Goal: Task Accomplishment & Management: Manage account settings

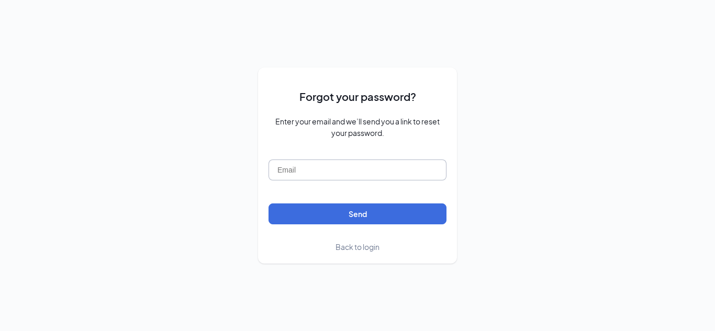
click at [308, 170] on input "text" at bounding box center [357, 170] width 178 height 21
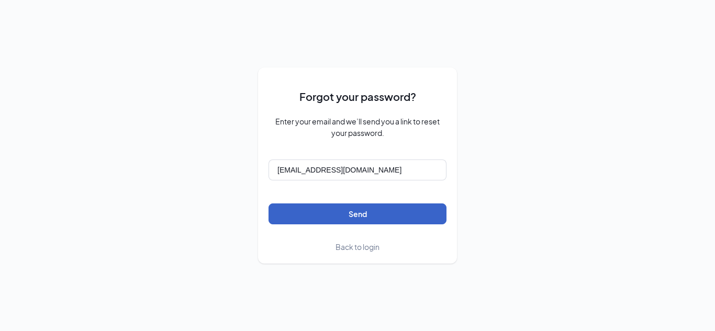
click at [340, 208] on button "Send" at bounding box center [357, 214] width 178 height 21
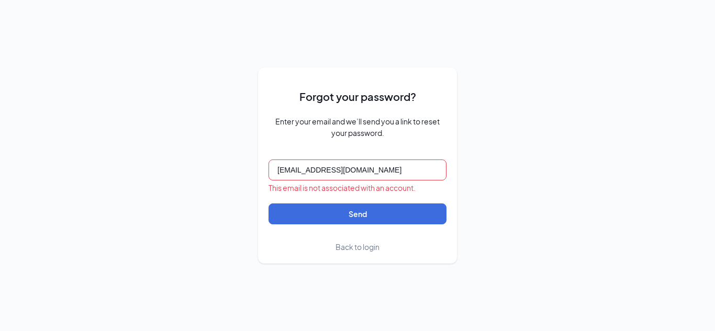
click at [376, 175] on input "[EMAIL_ADDRESS][DOMAIN_NAME]" at bounding box center [357, 170] width 178 height 21
type input "i"
type input "[EMAIL_ADDRESS][DOMAIN_NAME]"
click at [367, 248] on span "Back to login" at bounding box center [357, 246] width 44 height 9
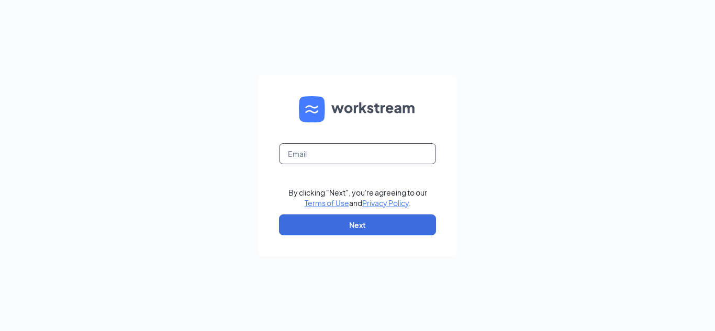
click at [309, 152] on input "text" at bounding box center [357, 153] width 157 height 21
type input "[EMAIL_ADDRESS][DOMAIN_NAME]"
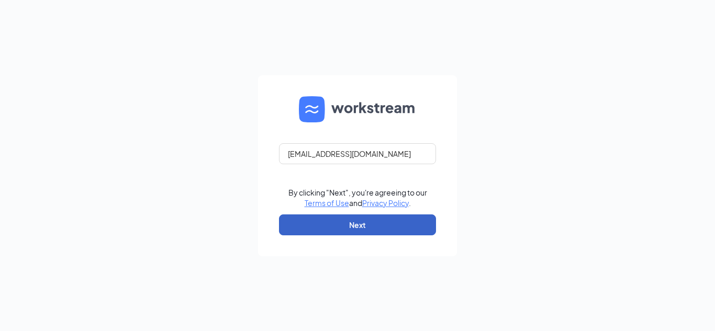
click at [323, 224] on button "Next" at bounding box center [357, 225] width 157 height 21
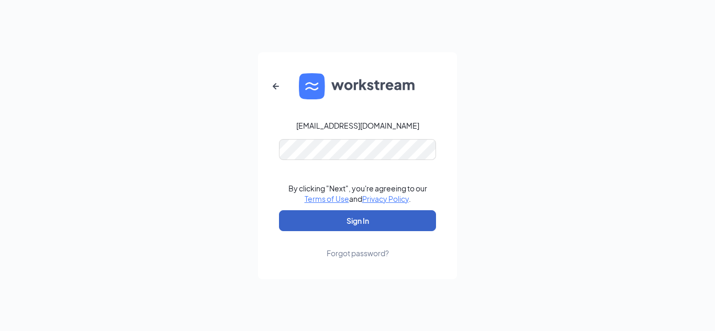
click at [341, 216] on button "Sign In" at bounding box center [357, 220] width 157 height 21
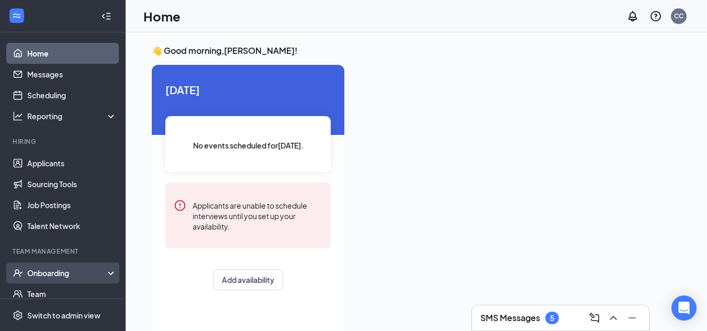
click at [37, 270] on div "Onboarding" at bounding box center [67, 273] width 81 height 10
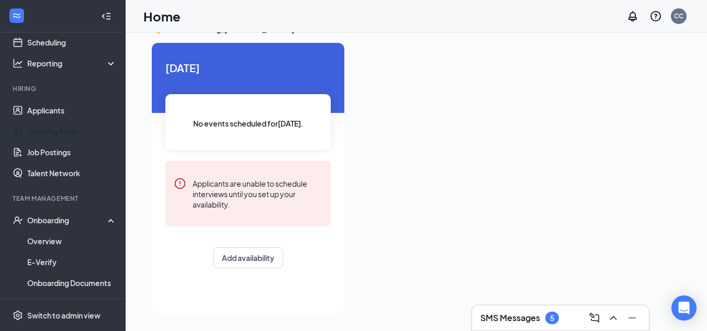
scroll to position [52, 0]
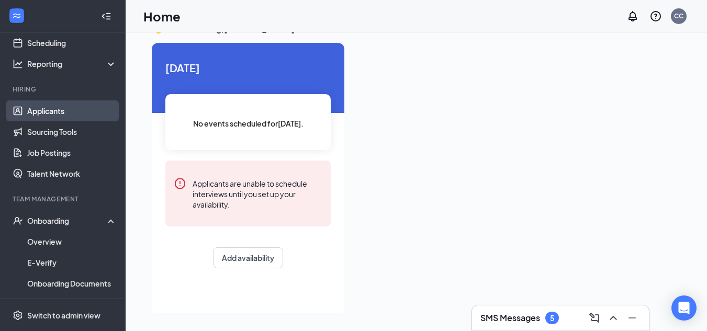
click at [48, 111] on link "Applicants" at bounding box center [71, 110] width 89 height 21
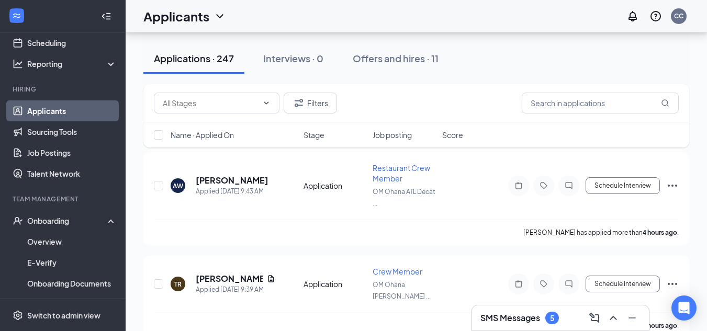
scroll to position [110, 0]
click at [411, 137] on span "Job posting" at bounding box center [392, 135] width 39 height 10
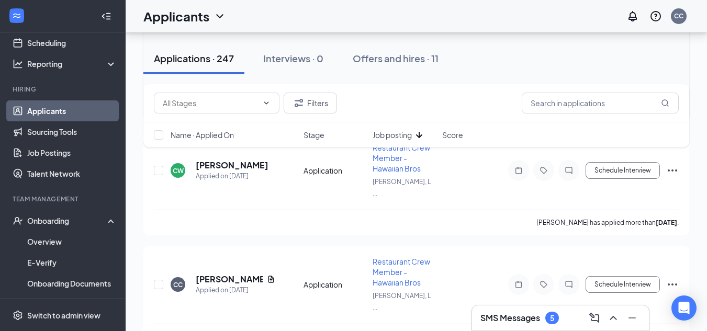
scroll to position [431, 0]
click at [309, 97] on button "Filters" at bounding box center [310, 103] width 53 height 21
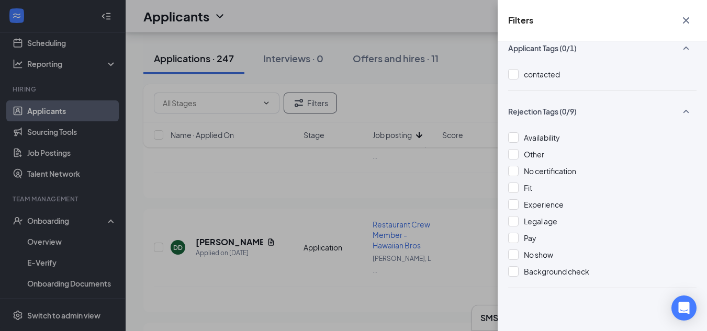
scroll to position [0, 0]
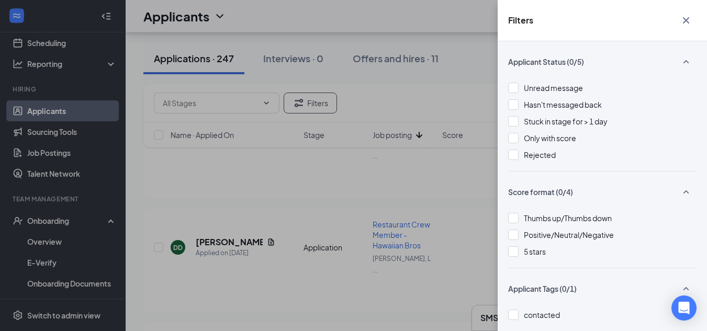
click at [683, 23] on icon "Cross" at bounding box center [686, 20] width 6 height 6
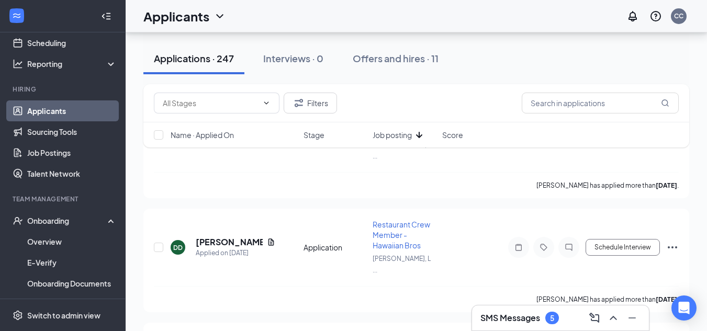
click at [205, 19] on h1 "Applicants" at bounding box center [176, 16] width 66 height 18
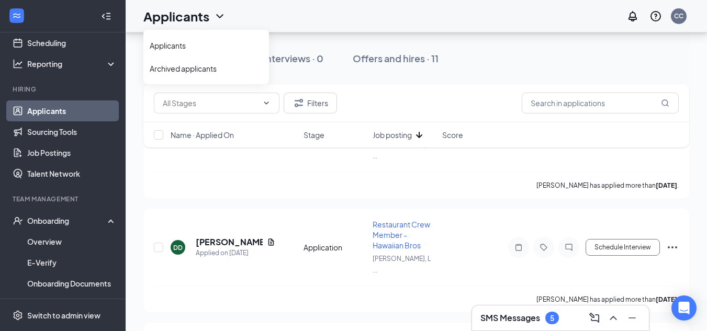
click at [518, 66] on div "Applications · 247 Interviews · 0 Offers and hires · 11" at bounding box center [416, 58] width 546 height 31
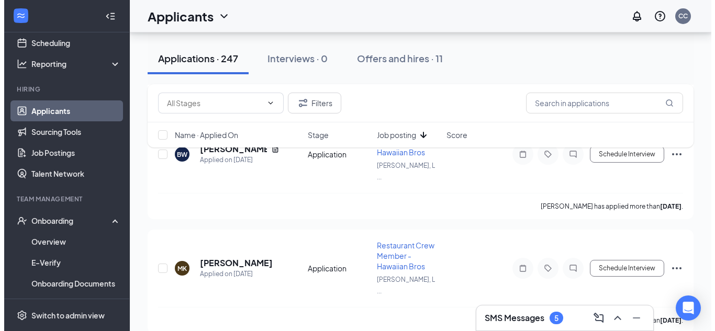
scroll to position [857, 0]
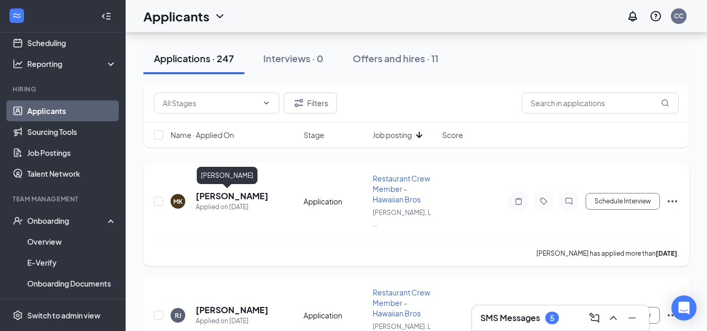
click at [213, 196] on h5 "Mike King" at bounding box center [232, 196] width 73 height 12
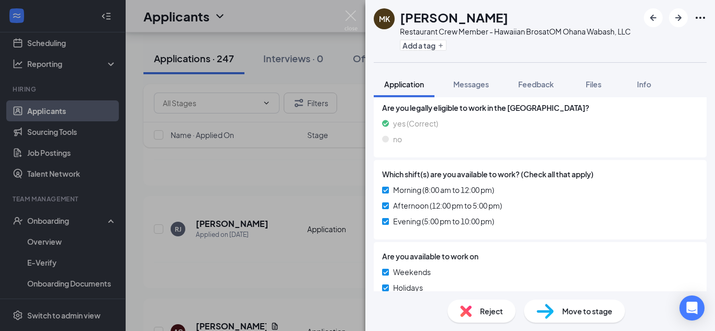
scroll to position [352, 0]
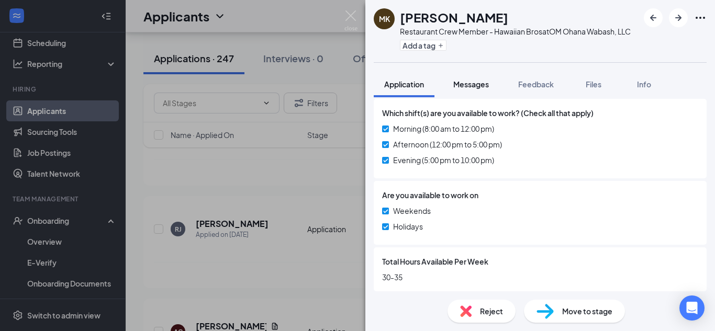
click at [486, 80] on span "Messages" at bounding box center [471, 84] width 36 height 9
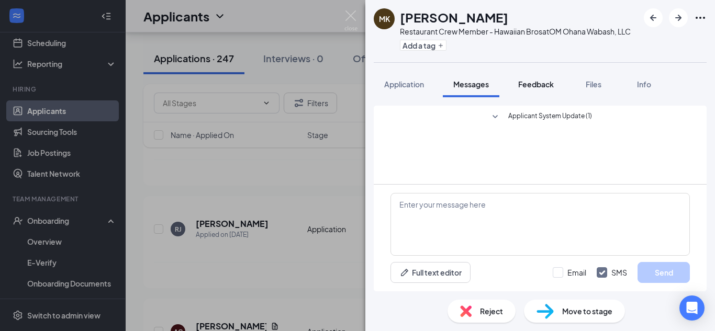
click at [548, 85] on span "Feedback" at bounding box center [536, 84] width 36 height 9
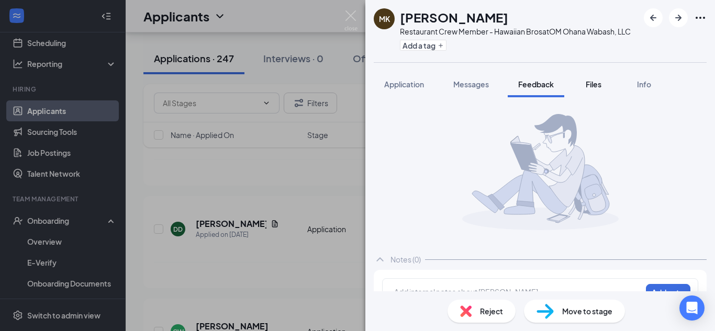
click at [601, 82] on span "Files" at bounding box center [594, 84] width 16 height 9
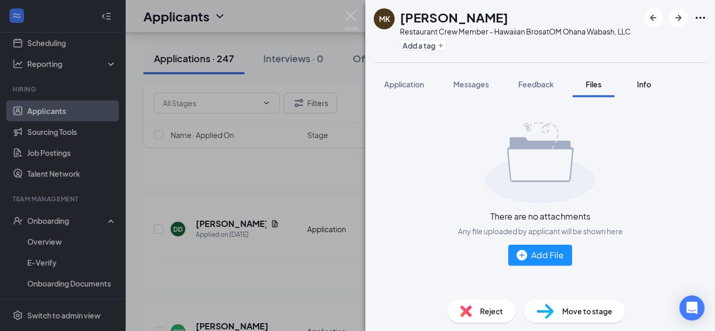
click at [649, 88] on span "Info" at bounding box center [644, 84] width 14 height 9
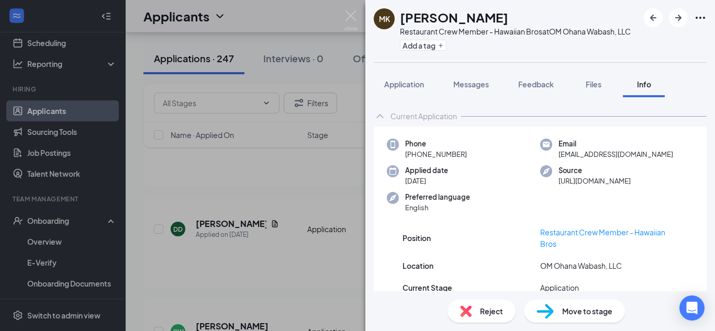
click at [354, 19] on img at bounding box center [350, 20] width 13 height 20
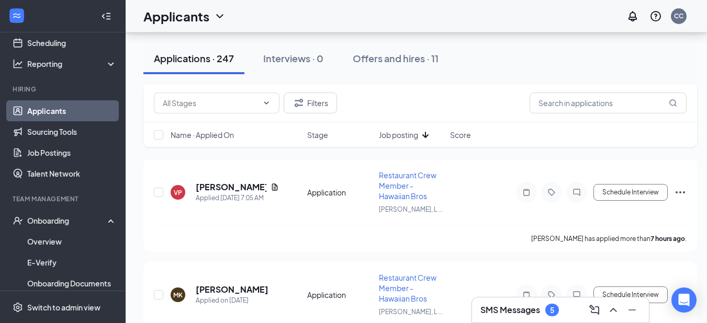
click at [226, 66] on button "Applications · 247" at bounding box center [193, 58] width 101 height 31
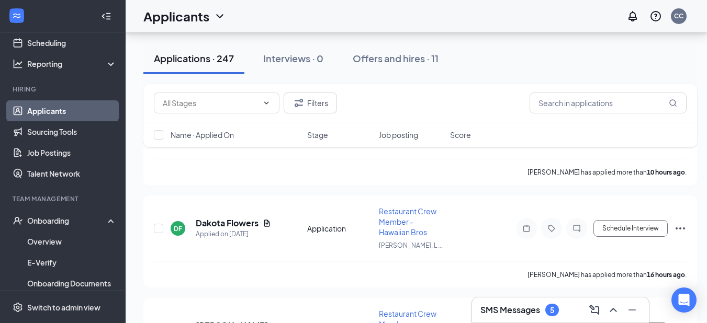
scroll to position [1252, 0]
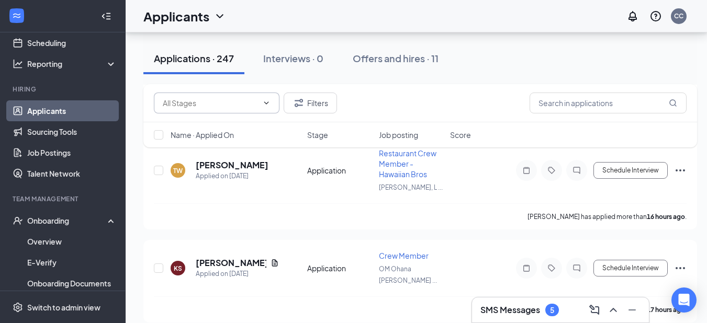
click at [249, 105] on input "text" at bounding box center [210, 103] width 95 height 12
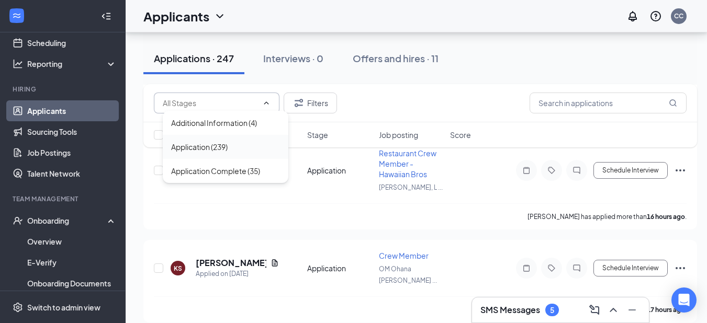
click at [244, 148] on div "Application (239)" at bounding box center [225, 147] width 109 height 12
type input "Application (239)"
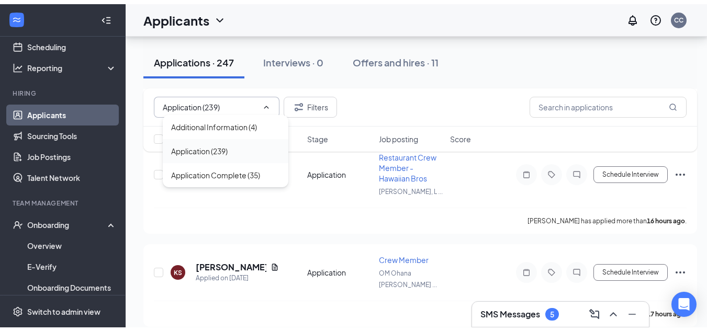
scroll to position [0, 0]
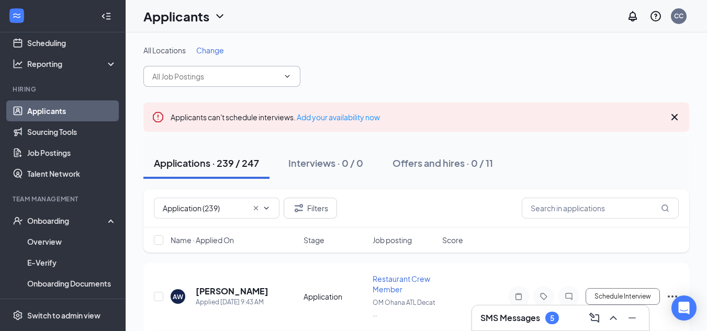
click at [285, 76] on icon "ChevronDown" at bounding box center [287, 76] width 8 height 8
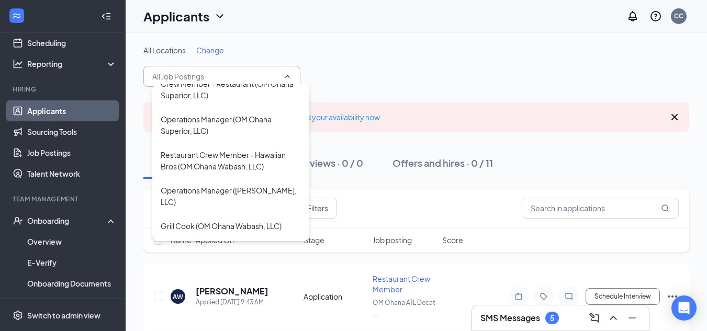
scroll to position [813, 0]
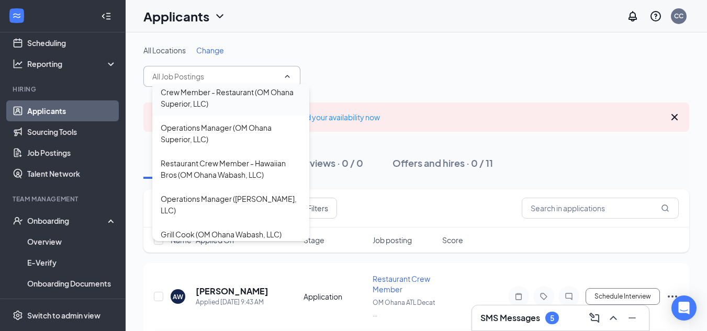
click at [191, 109] on div "Crew Member - Restaurant (OM Ohana Superior, LLC)" at bounding box center [231, 97] width 140 height 23
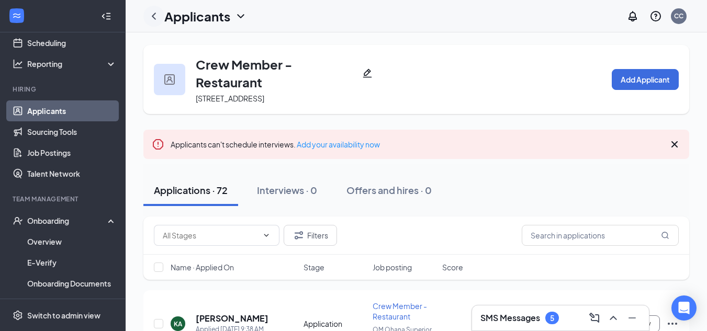
click at [154, 16] on icon "ChevronLeft" at bounding box center [154, 16] width 13 height 13
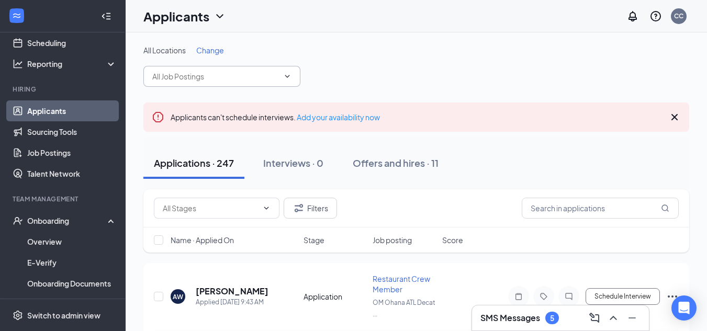
click at [274, 76] on input "text" at bounding box center [215, 77] width 127 height 12
click at [287, 73] on icon "ChevronDown" at bounding box center [287, 76] width 8 height 8
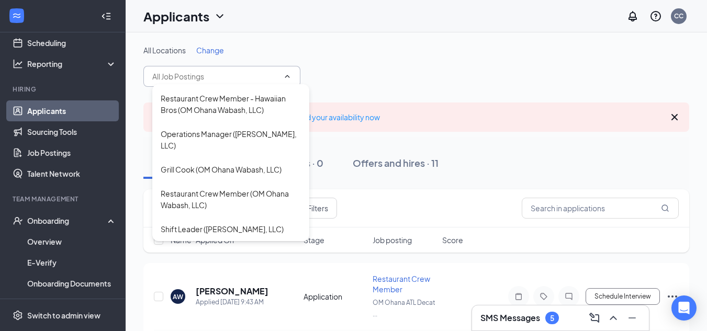
scroll to position [901, 0]
click at [199, 110] on div "Restaurant Crew Member - Hawaiian Bros (OM Ohana Wabash, LLC)" at bounding box center [231, 104] width 140 height 23
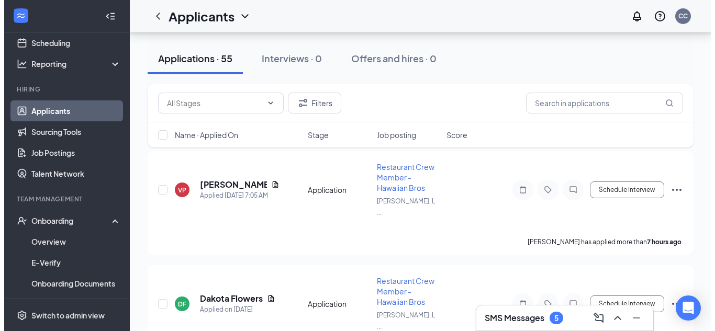
scroll to position [141, 0]
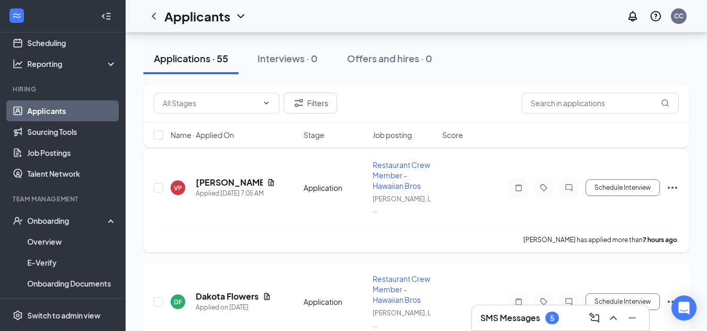
click at [246, 187] on h5 "Violet Pusateri" at bounding box center [229, 183] width 67 height 12
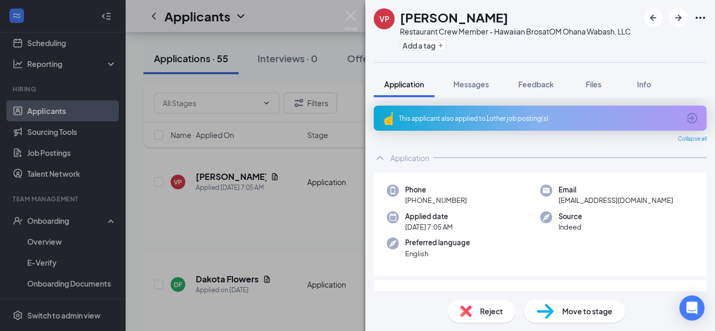
click at [596, 302] on div "Move to stage" at bounding box center [574, 311] width 101 height 23
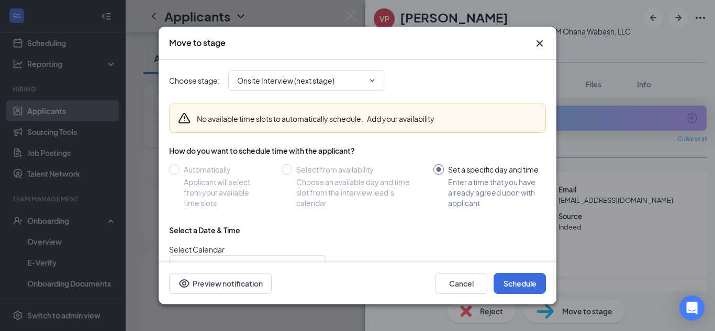
click at [540, 43] on icon "Cross" at bounding box center [539, 43] width 6 height 6
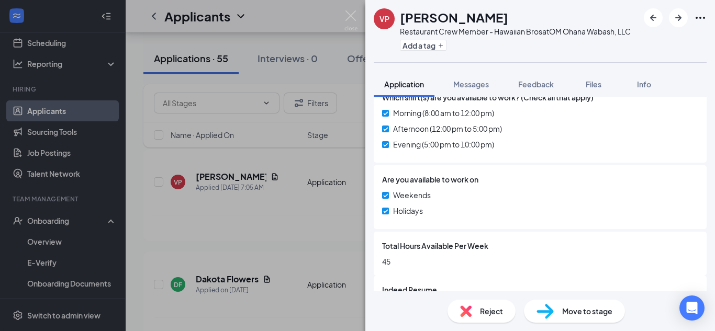
scroll to position [440, 0]
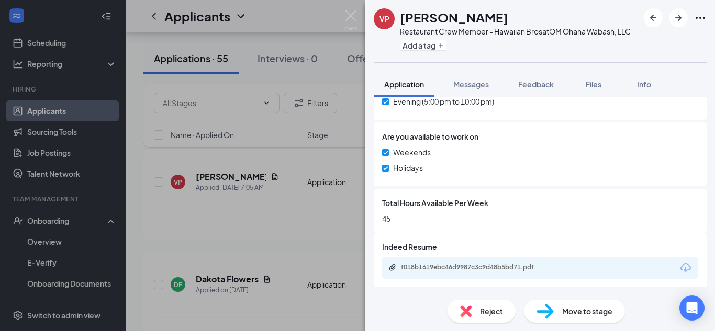
click at [498, 271] on div "f018b1619ebc46d9987c3c9d48b5bd71.pdf" at bounding box center [474, 267] width 147 height 8
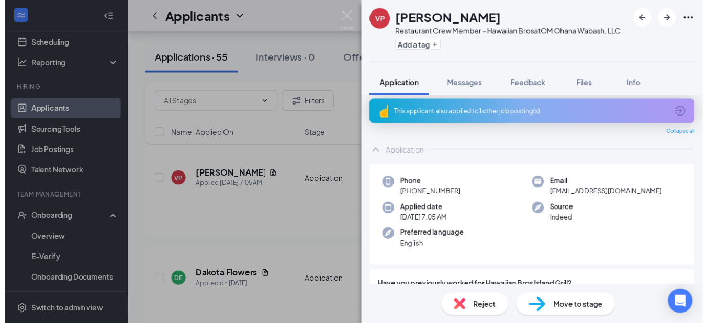
scroll to position [0, 0]
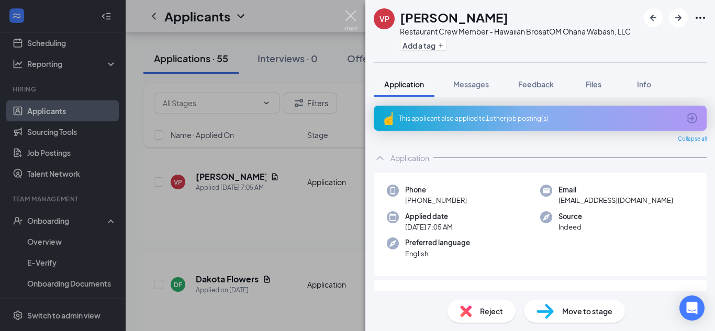
click at [354, 18] on img at bounding box center [350, 20] width 13 height 20
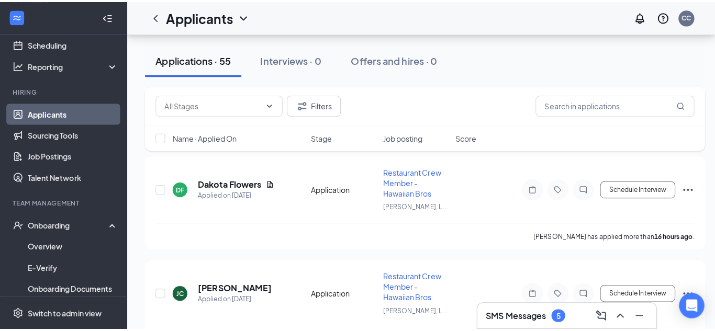
scroll to position [239, 0]
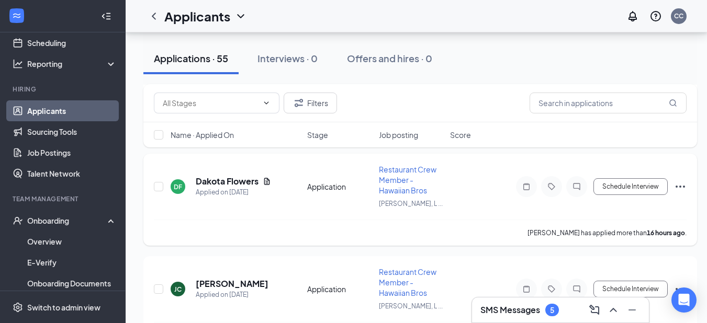
click at [250, 187] on h5 "Dakota Flowers" at bounding box center [227, 182] width 63 height 12
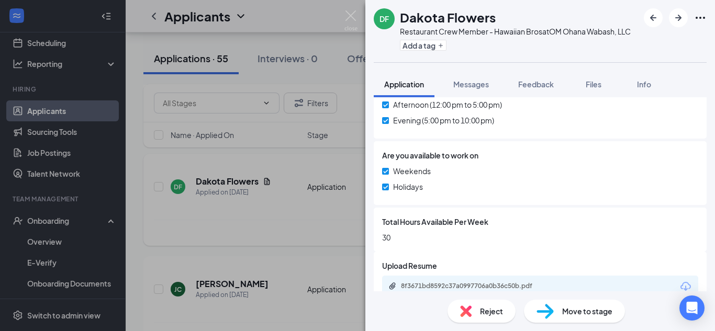
scroll to position [410, 0]
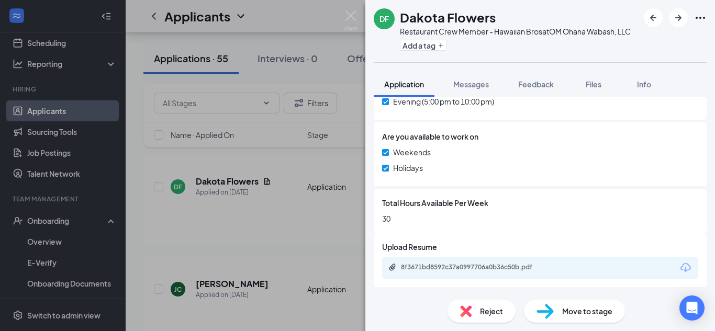
click at [551, 269] on div "8f3671bd8592c37a0997706a0b36c50b.pdf" at bounding box center [473, 267] width 170 height 8
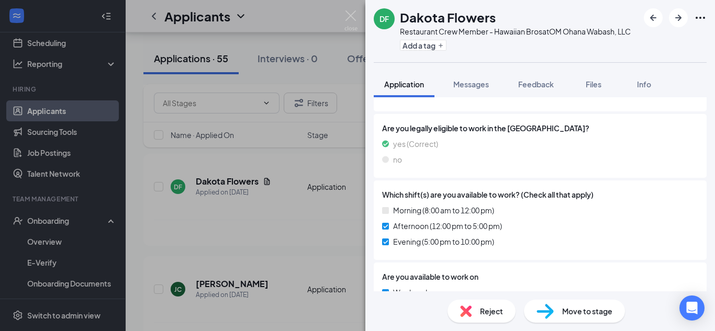
scroll to position [245, 0]
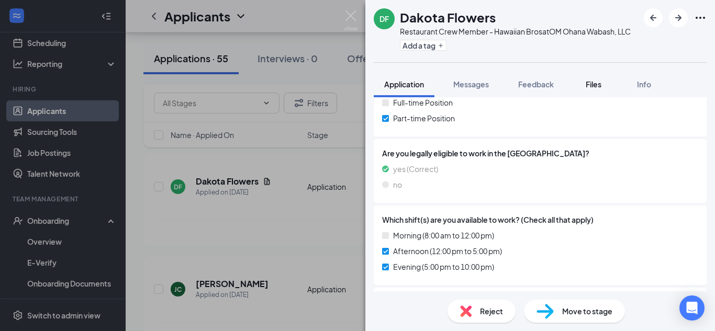
click at [593, 87] on span "Files" at bounding box center [594, 84] width 16 height 9
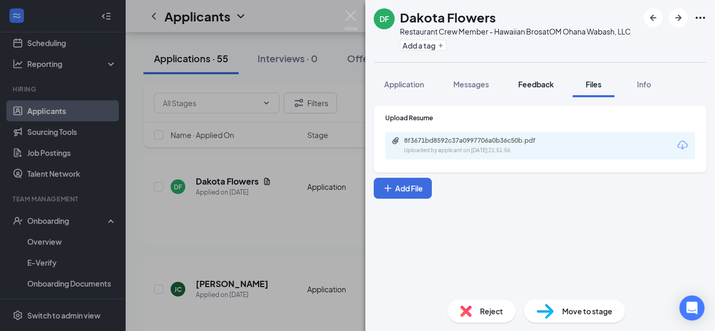
click at [538, 78] on button "Feedback" at bounding box center [536, 84] width 57 height 26
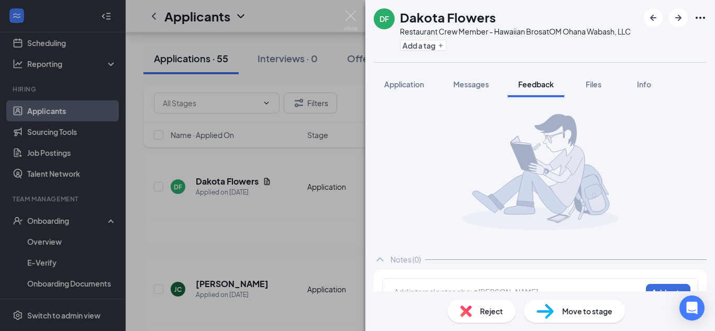
click at [314, 248] on div "DF Dakota Flowers Restaurant Crew Member - Hawaiian Bros at OM Ohana Wabash, LL…" at bounding box center [357, 165] width 715 height 331
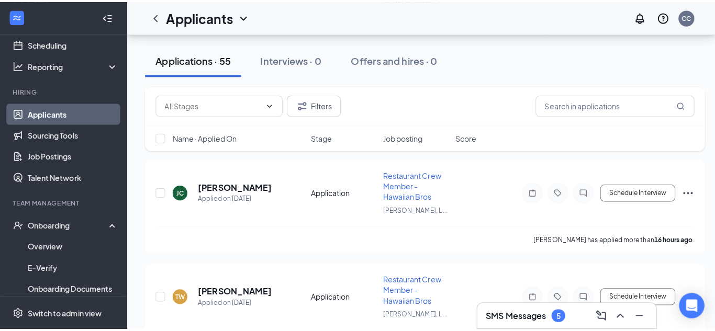
scroll to position [343, 0]
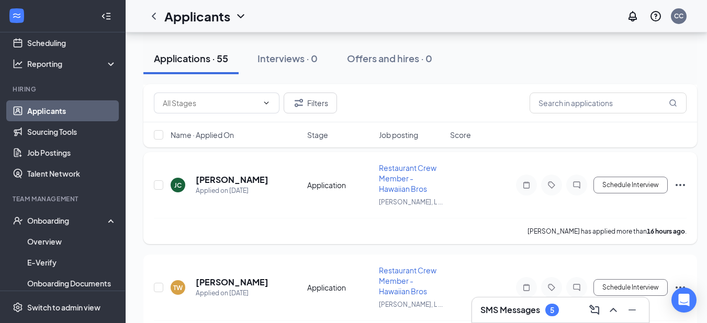
click at [249, 186] on h5 "Jeffrey Coleman" at bounding box center [232, 180] width 73 height 12
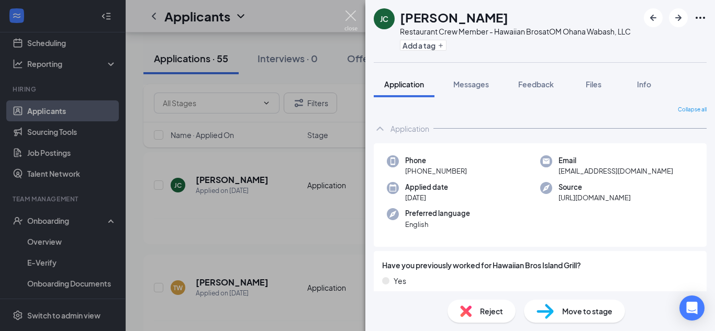
click at [352, 17] on img at bounding box center [350, 20] width 13 height 20
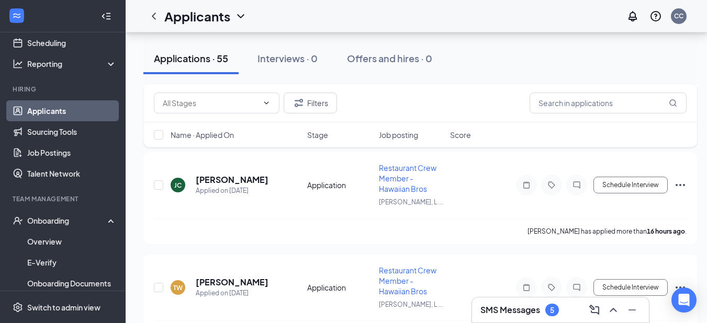
click at [352, 17] on div "Applicants CC" at bounding box center [416, 16] width 581 height 32
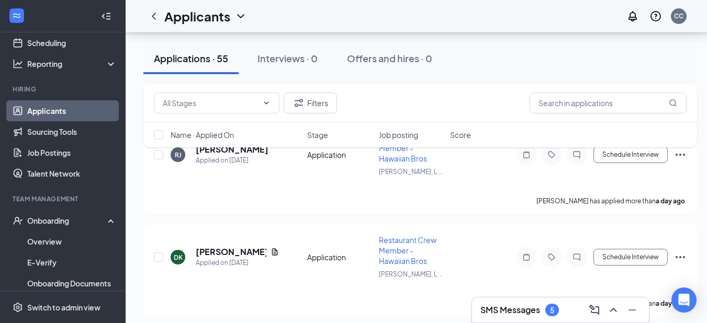
scroll to position [679, 1]
click at [256, 158] on h5 "Ryhanna Jackson" at bounding box center [232, 152] width 73 height 12
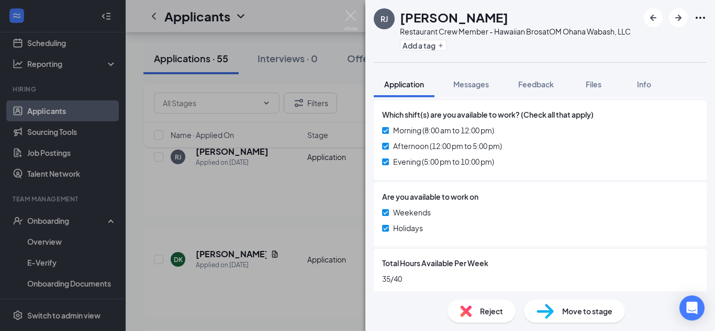
scroll to position [381, 0]
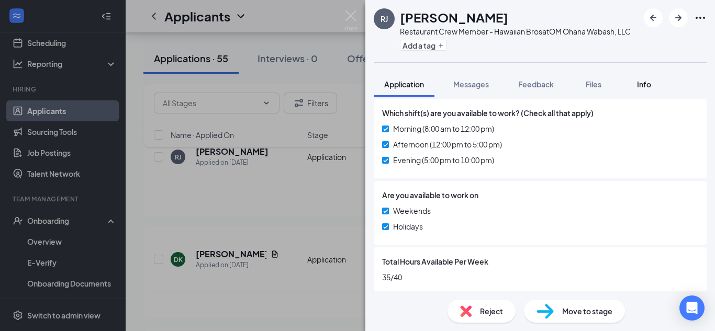
click at [636, 88] on div "Info" at bounding box center [643, 84] width 21 height 10
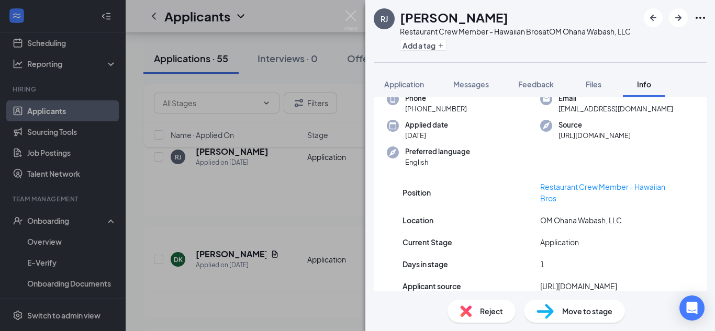
scroll to position [45, 0]
click at [587, 91] on button "Files" at bounding box center [593, 84] width 42 height 26
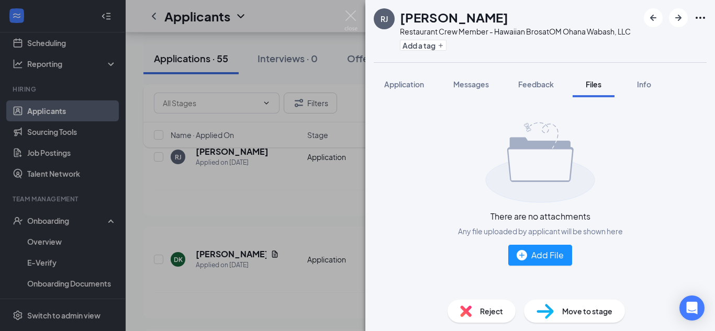
click at [335, 271] on div "RJ Ryhanna Jackson Restaurant Crew Member - Hawaiian Bros at OM Ohana Wabash, L…" at bounding box center [357, 165] width 715 height 331
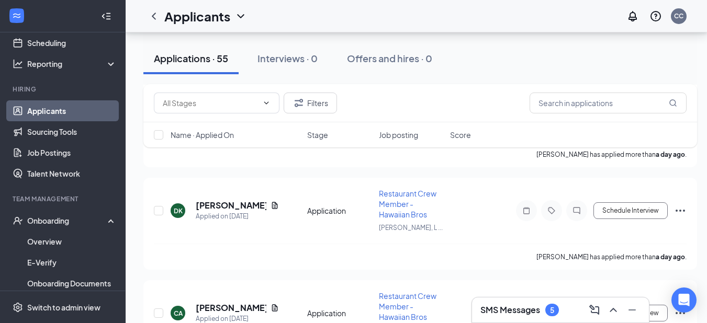
scroll to position [729, 0]
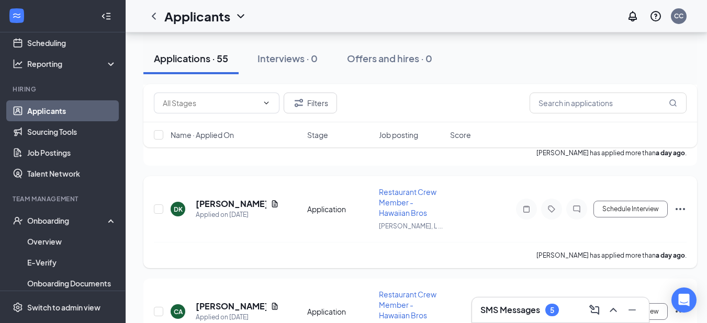
click at [240, 210] on h5 "Daniel Kumeh" at bounding box center [231, 204] width 71 height 12
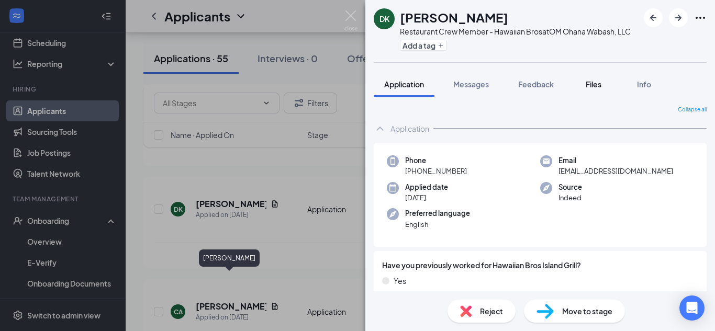
click at [601, 83] on span "Files" at bounding box center [594, 84] width 16 height 9
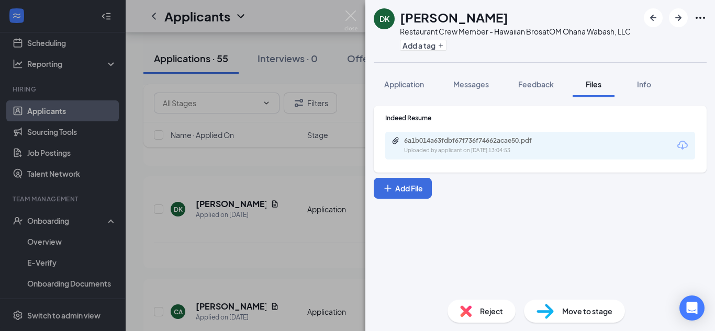
click at [519, 144] on div "6a1b014a63fdbf67f736f74662acae50.pdf" at bounding box center [477, 141] width 147 height 8
click at [288, 250] on div "DK Daniel Kumeh Restaurant Crew Member - Hawaiian Bros at OM Ohana Wabash, LLC …" at bounding box center [357, 165] width 715 height 331
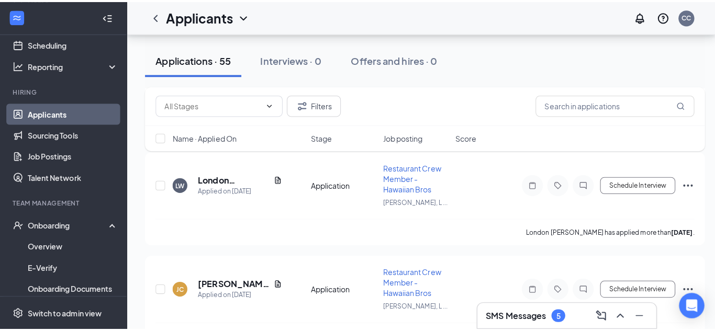
scroll to position [1900, 0]
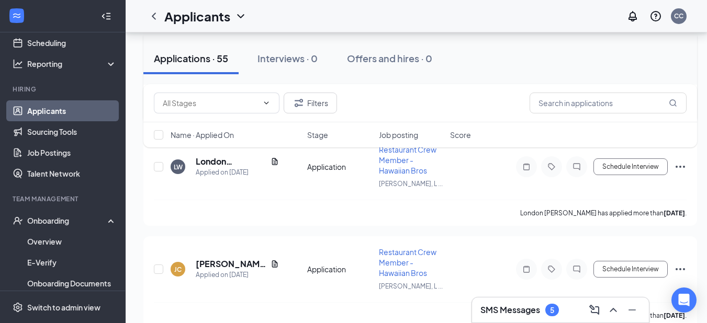
click at [243, 65] on h5 "Tyler Rainey" at bounding box center [231, 59] width 71 height 12
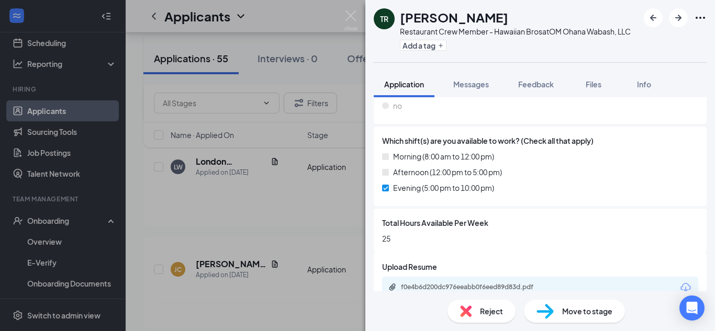
scroll to position [344, 0]
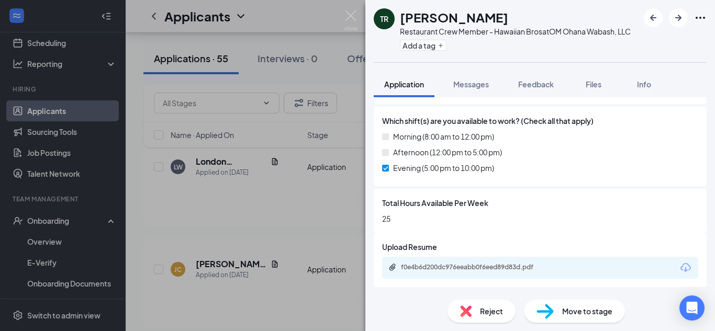
click at [525, 268] on div "f0e4b6d200dc976eeabb0f6eed89d83d.pdf" at bounding box center [474, 267] width 147 height 8
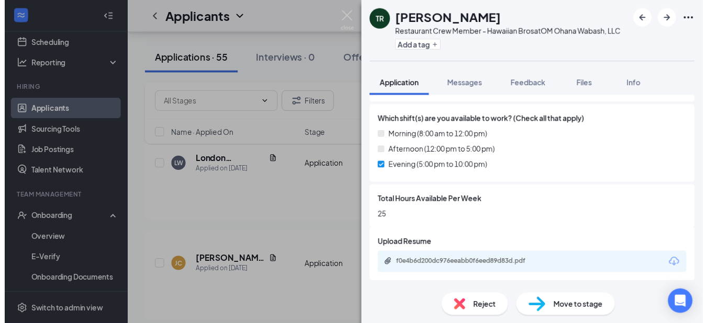
scroll to position [340, 0]
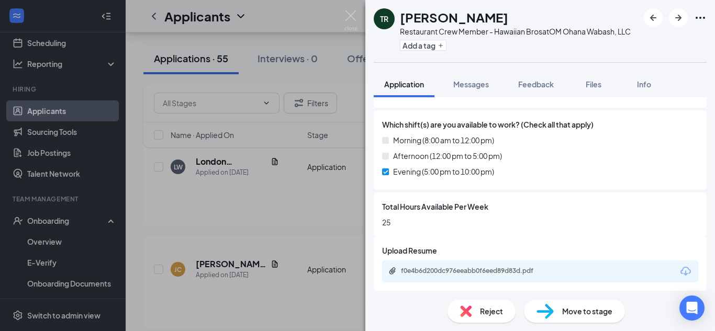
click at [351, 25] on img at bounding box center [350, 20] width 13 height 20
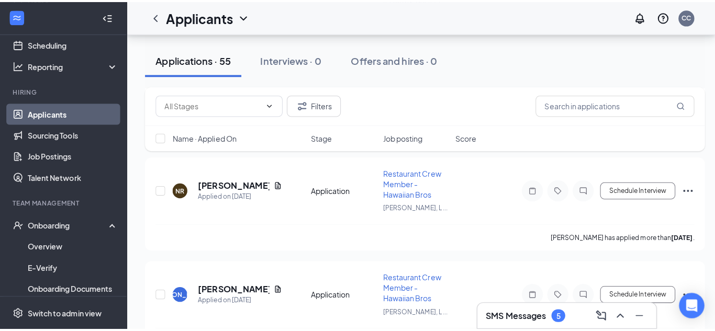
scroll to position [3737, 0]
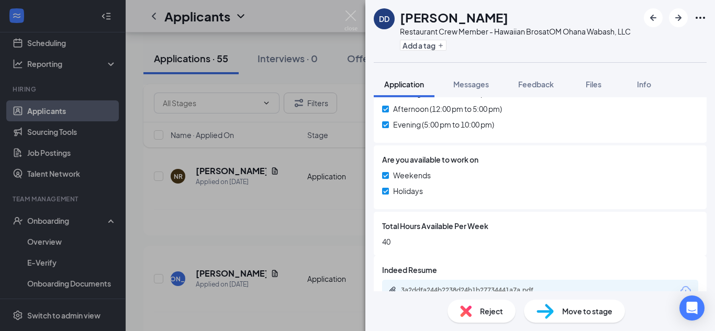
scroll to position [440, 0]
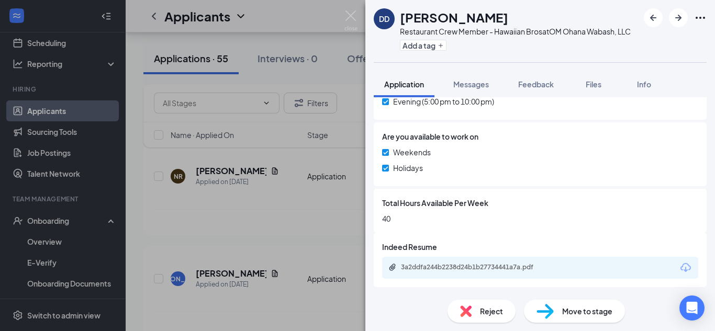
click at [494, 270] on div "3a2ddfa244b2238d24b1b27734441a7a.pdf" at bounding box center [474, 267] width 147 height 8
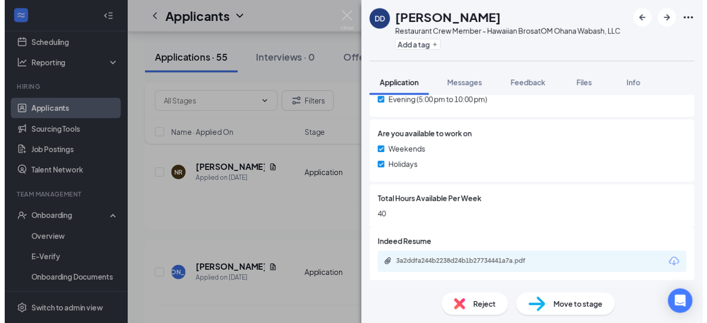
scroll to position [436, 0]
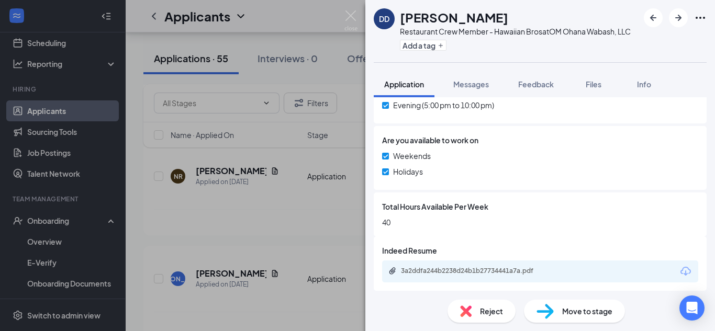
click at [348, 18] on img at bounding box center [350, 20] width 13 height 20
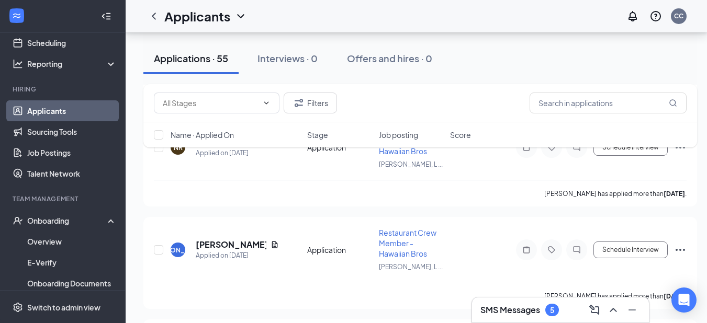
scroll to position [3766, 0]
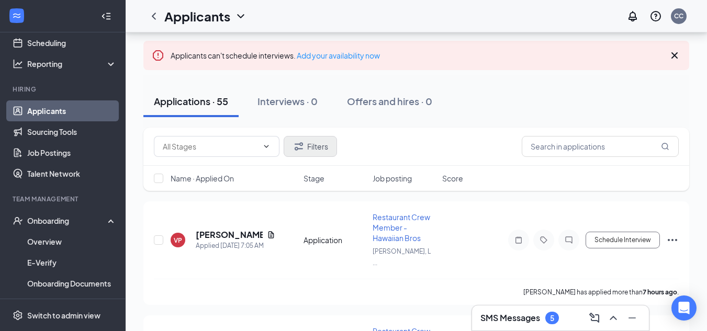
scroll to position [102, 0]
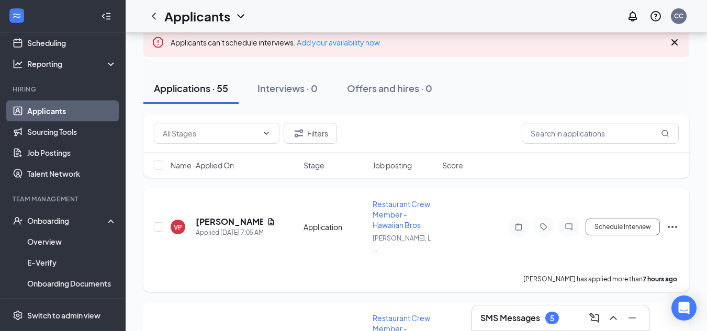
click at [234, 223] on h5 "Violet Pusateri" at bounding box center [229, 222] width 67 height 12
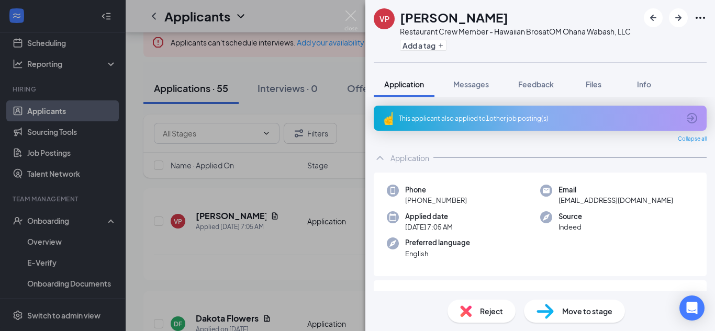
click at [352, 23] on img at bounding box center [350, 20] width 13 height 20
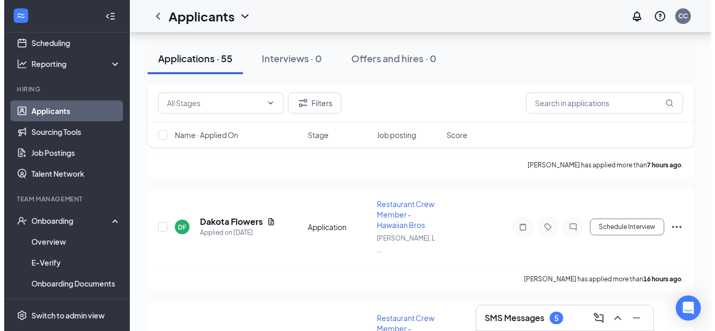
scroll to position [229, 0]
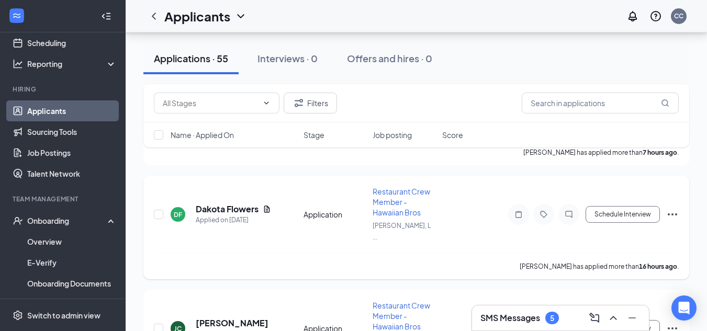
click at [241, 205] on h5 "Dakota Flowers" at bounding box center [227, 210] width 63 height 12
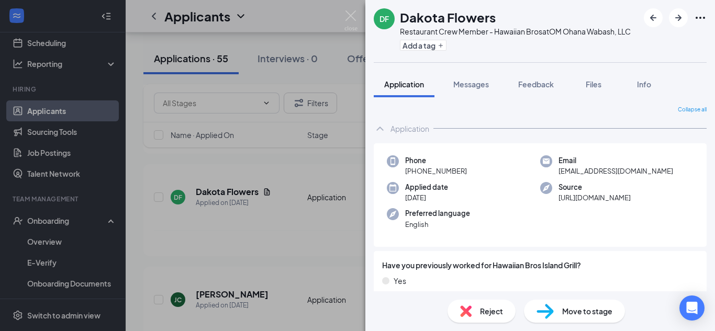
click at [344, 13] on img at bounding box center [350, 20] width 13 height 20
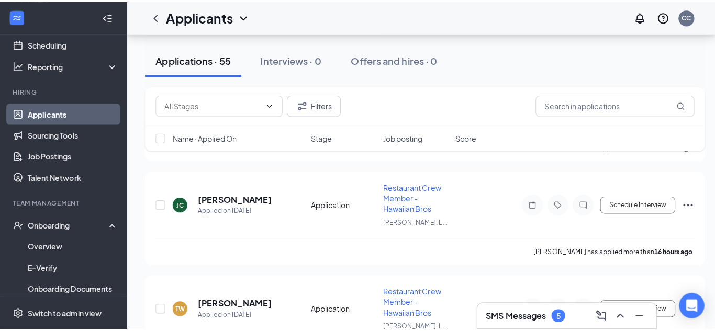
scroll to position [329, 0]
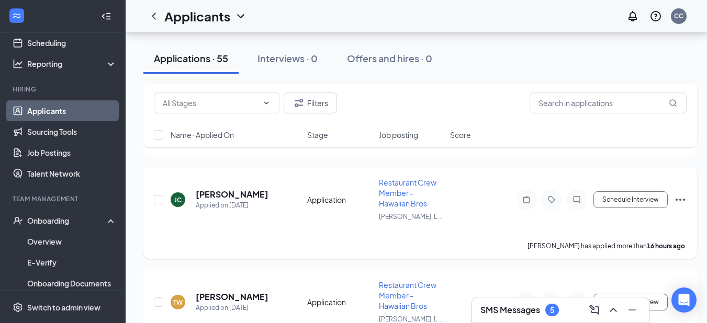
click at [249, 200] on h5 "Jeffrey Coleman" at bounding box center [232, 195] width 73 height 12
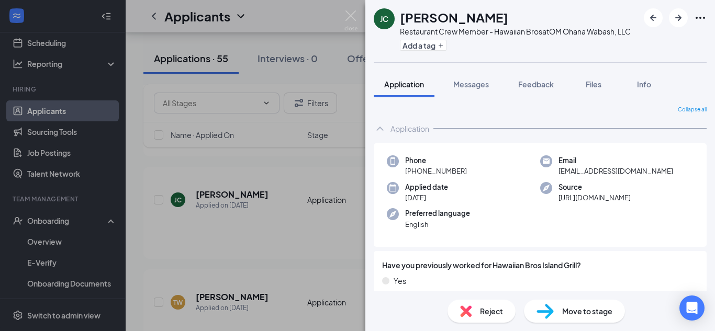
click at [349, 21] on img at bounding box center [350, 20] width 13 height 20
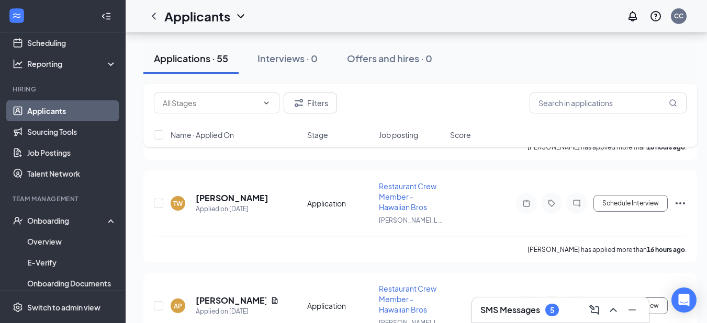
scroll to position [431, 0]
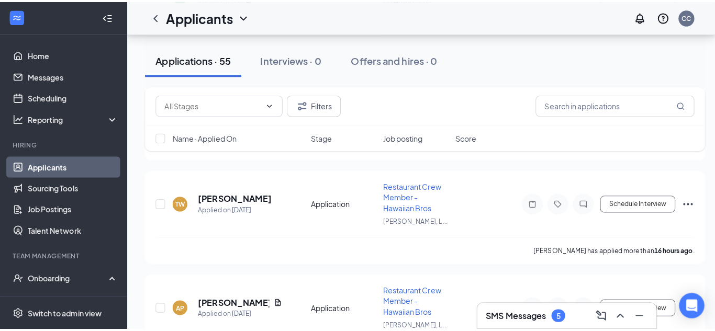
scroll to position [52, 0]
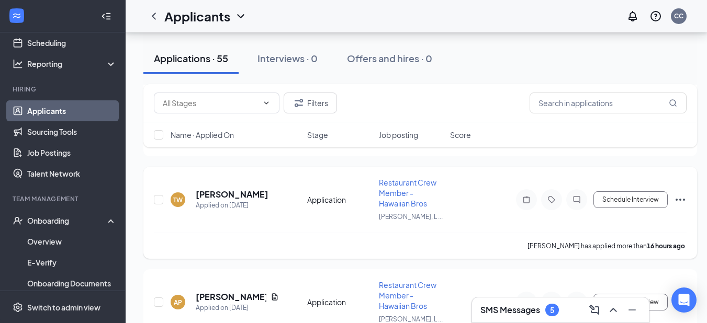
click at [245, 200] on h5 "Tyonnia Wilson" at bounding box center [232, 195] width 73 height 12
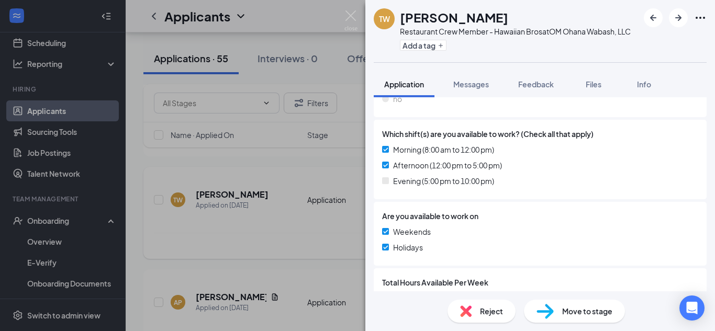
scroll to position [352, 0]
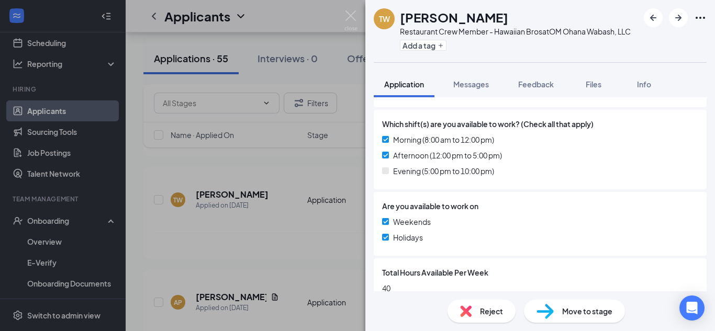
click at [648, 245] on div "Have you previously worked for Hawaiian Bros Island Grill? Yes No Are you looki…" at bounding box center [540, 107] width 333 height 392
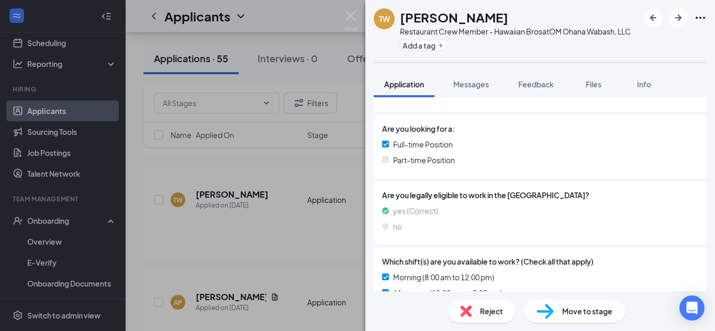
scroll to position [0, 0]
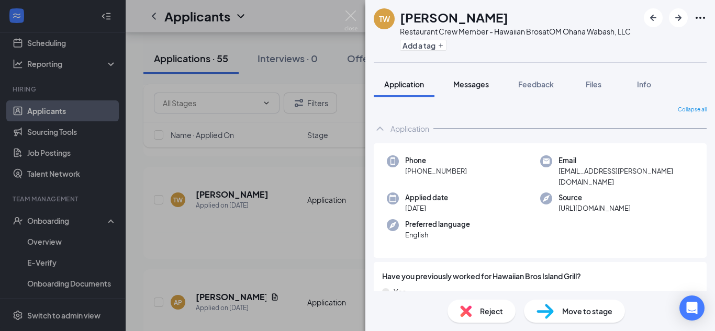
click at [476, 79] on div "Messages" at bounding box center [471, 84] width 36 height 10
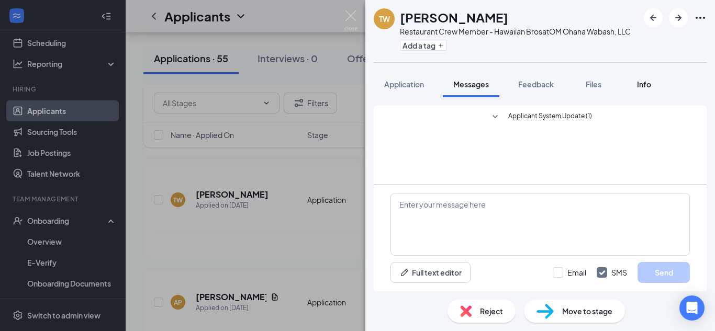
click at [644, 84] on span "Info" at bounding box center [644, 84] width 14 height 9
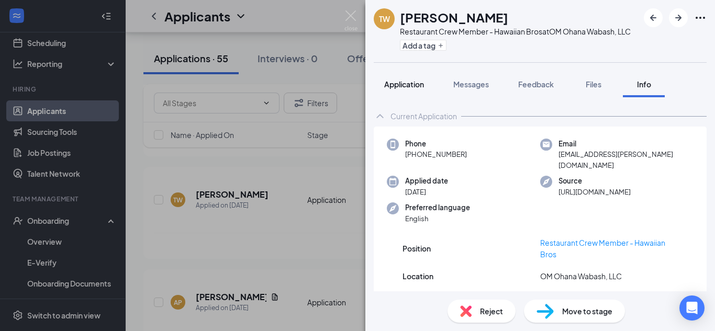
click at [407, 88] on span "Application" at bounding box center [404, 84] width 40 height 9
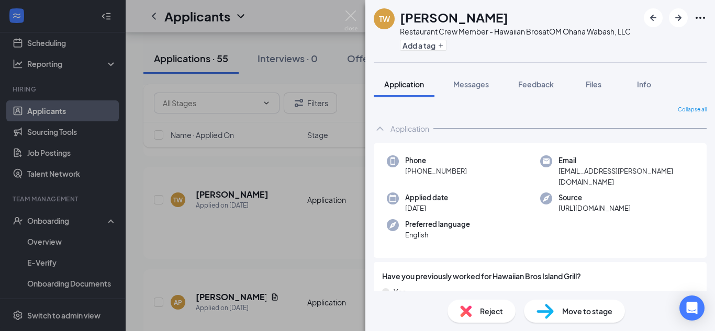
click at [354, 19] on img at bounding box center [350, 20] width 13 height 20
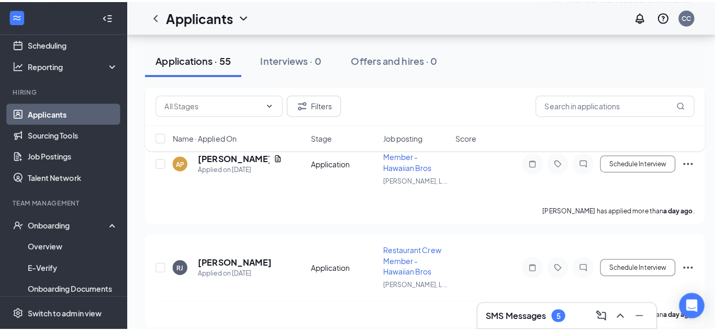
scroll to position [575, 0]
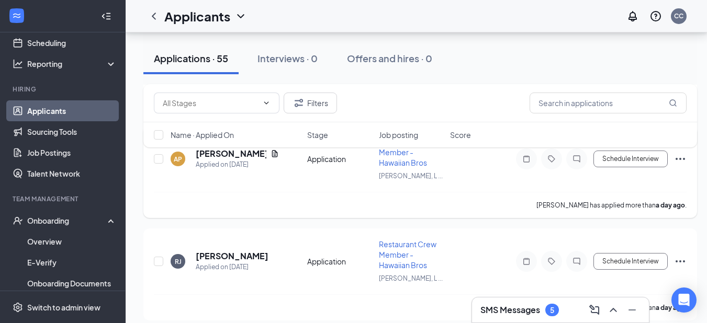
click at [242, 160] on h5 "Ashanti Purdis" at bounding box center [231, 154] width 71 height 12
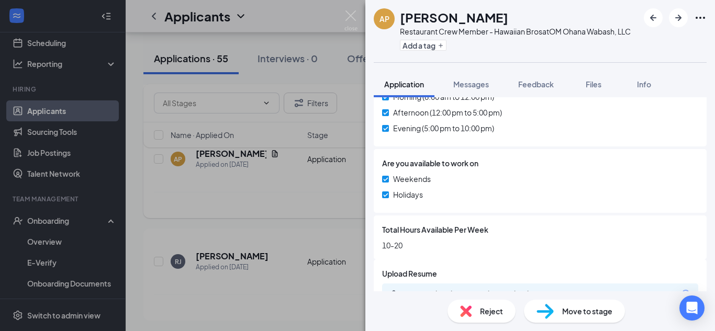
scroll to position [410, 0]
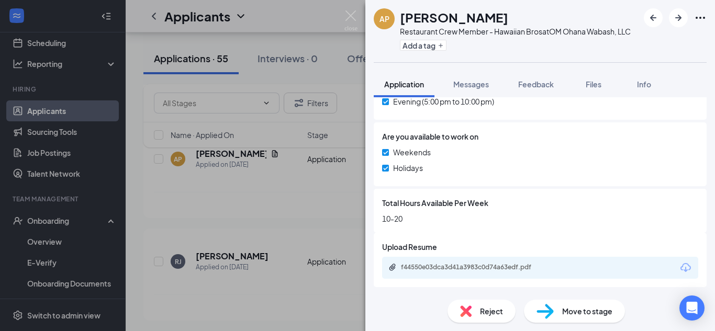
click at [524, 271] on div "f44550e03dca3d41a3983c0d74a63edf.pdf" at bounding box center [474, 267] width 147 height 8
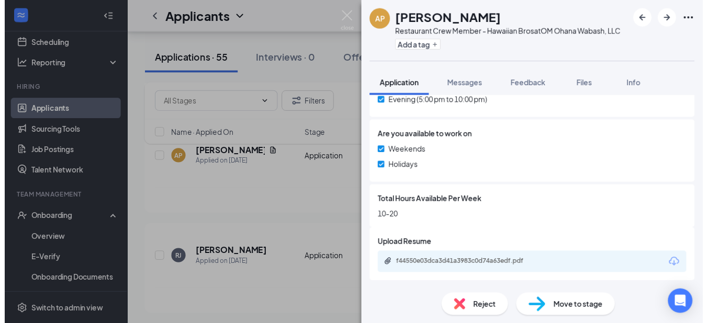
scroll to position [407, 0]
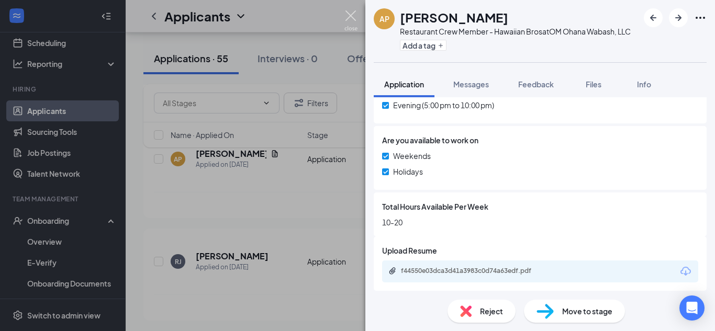
click at [354, 15] on img at bounding box center [350, 20] width 13 height 20
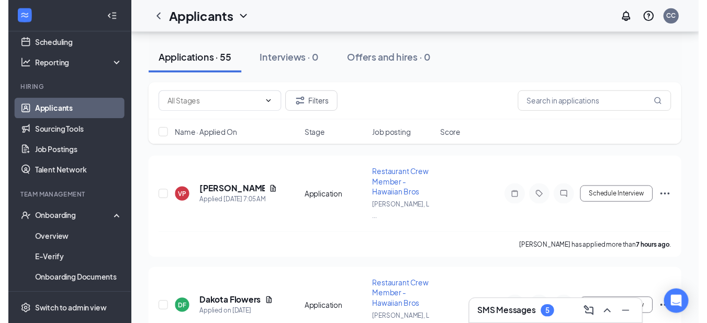
scroll to position [133, 0]
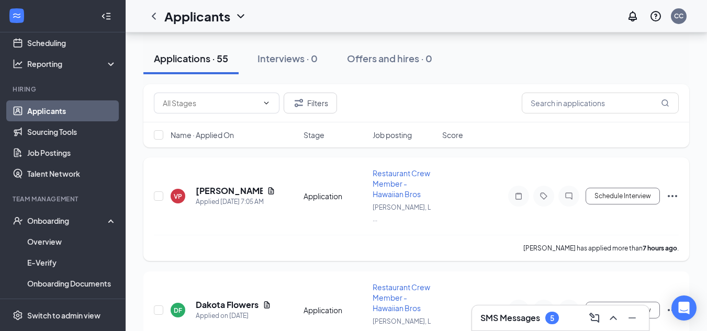
click at [238, 193] on h5 "Violet Pusateri" at bounding box center [229, 191] width 67 height 12
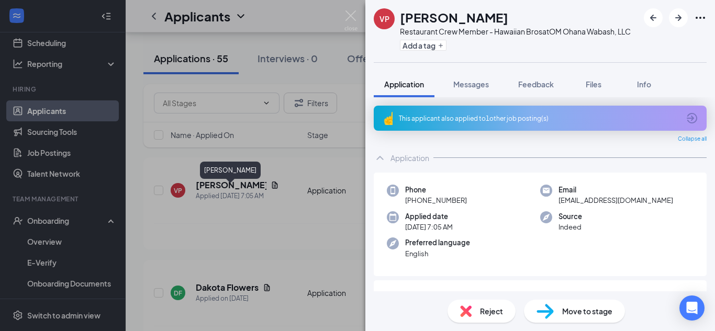
click at [277, 250] on div "VP Violet Pusateri Restaurant Crew Member - Hawaiian Bros at OM Ohana Wabash, L…" at bounding box center [357, 165] width 715 height 331
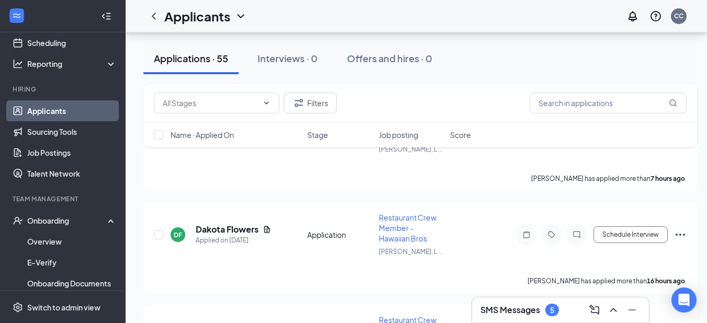
scroll to position [203, 0]
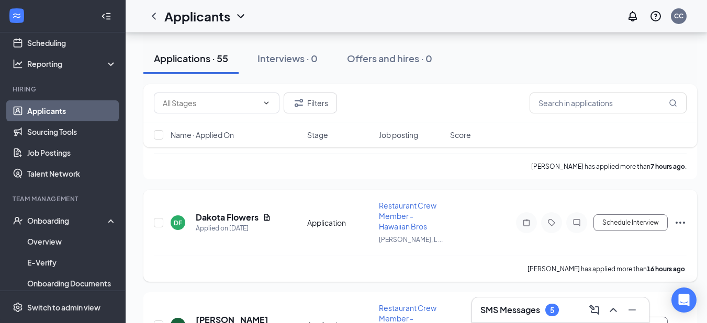
click at [232, 223] on h5 "Dakota Flowers" at bounding box center [227, 218] width 63 height 12
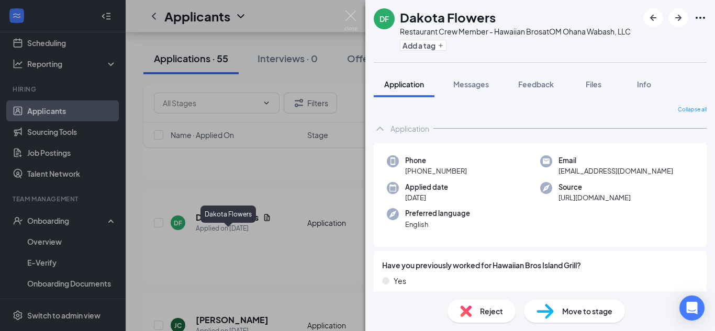
click at [279, 274] on div "DF Dakota Flowers Restaurant Crew Member - Hawaiian Bros at OM Ohana Wabash, LL…" at bounding box center [357, 165] width 715 height 331
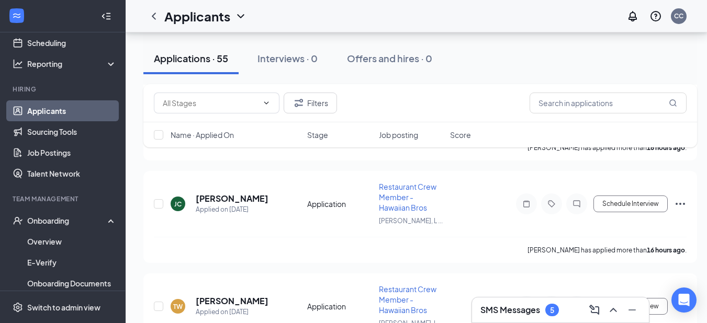
scroll to position [326, 0]
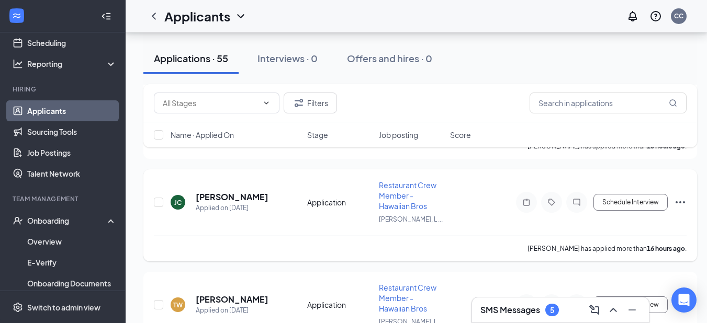
click at [229, 214] on div "Applied on Oct 14" at bounding box center [232, 208] width 73 height 10
click at [248, 203] on h5 "Jeffrey Coleman" at bounding box center [232, 198] width 73 height 12
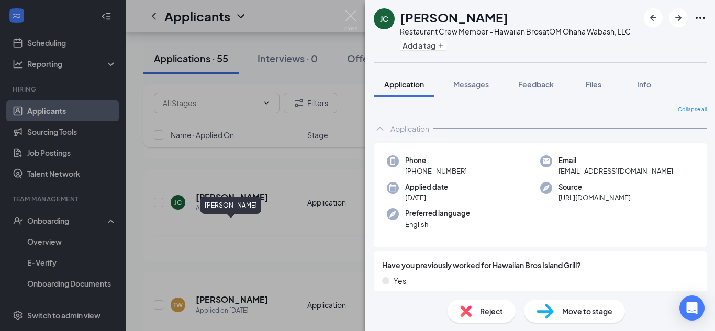
click at [307, 267] on div "JC Jeffrey Coleman Restaurant Crew Member - Hawaiian Bros at OM Ohana Wabash, L…" at bounding box center [357, 165] width 715 height 331
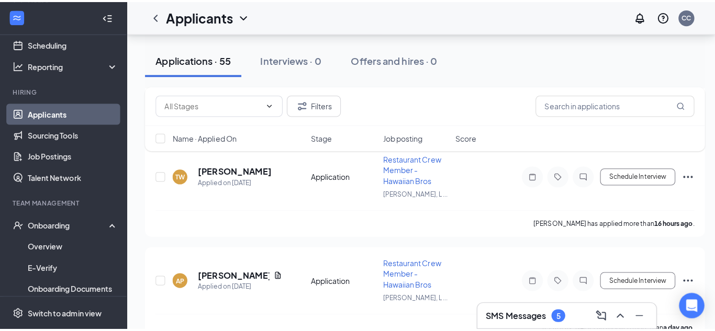
scroll to position [462, 0]
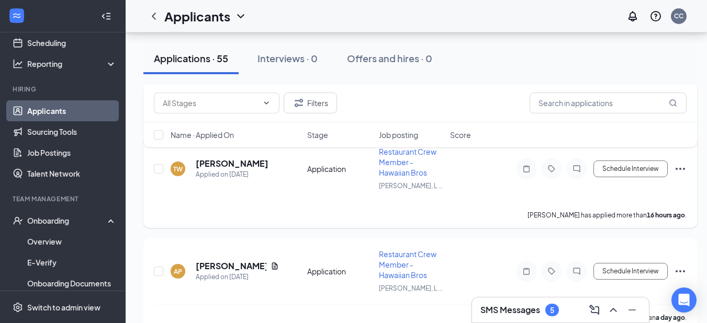
click at [239, 170] on h5 "Tyonnia Wilson" at bounding box center [232, 164] width 73 height 12
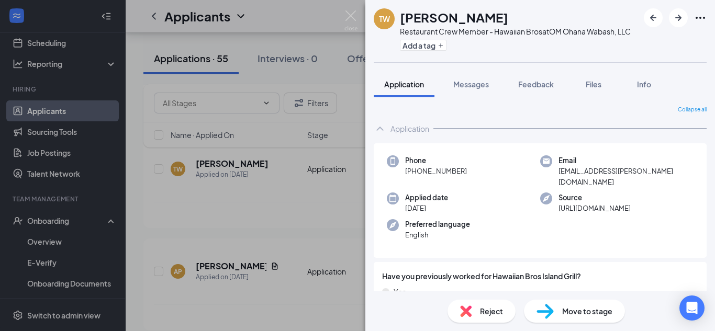
click at [608, 311] on span "Move to stage" at bounding box center [587, 312] width 50 height 12
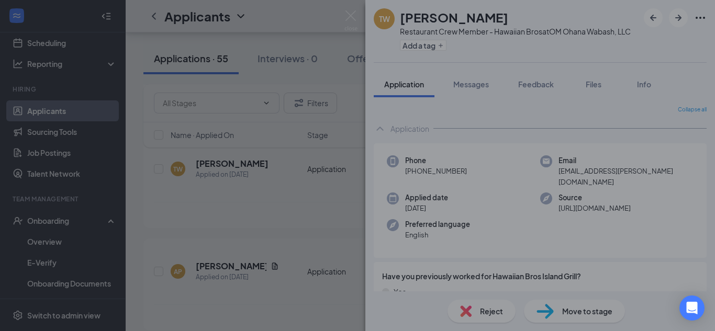
type input "Onsite Interview (next stage)"
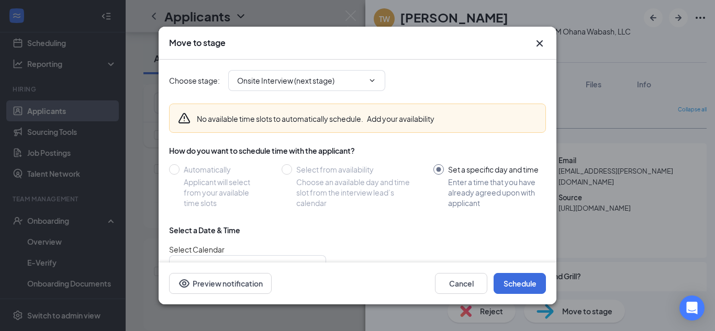
click at [389, 119] on button "Add your availability" at bounding box center [401, 119] width 68 height 10
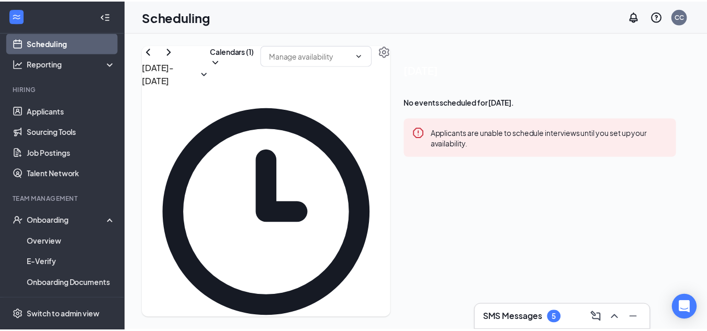
scroll to position [514, 0]
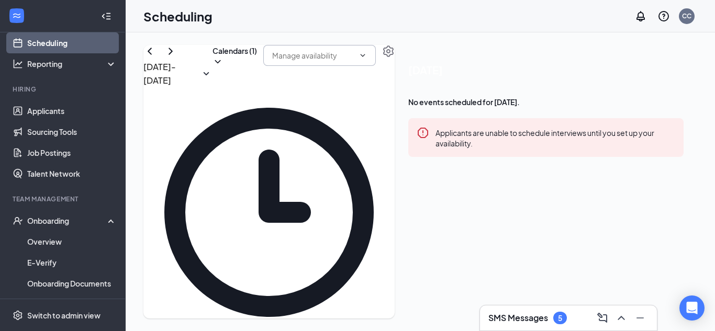
drag, startPoint x: 384, startPoint y: 72, endPoint x: 366, endPoint y: 68, distance: 18.2
click at [354, 61] on input "text" at bounding box center [313, 56] width 82 height 12
click at [69, 114] on link "Applicants" at bounding box center [71, 110] width 89 height 21
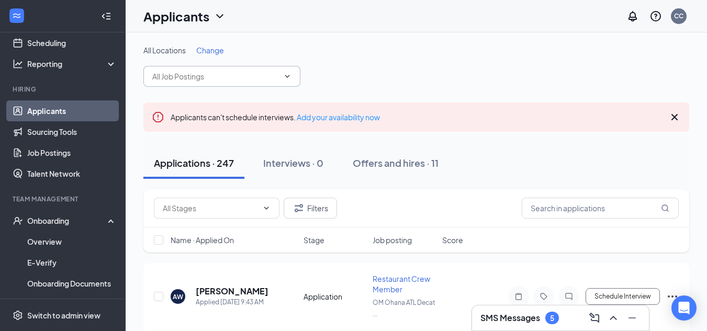
click at [207, 68] on span at bounding box center [221, 76] width 157 height 21
click at [205, 50] on span "Change" at bounding box center [210, 50] width 28 height 9
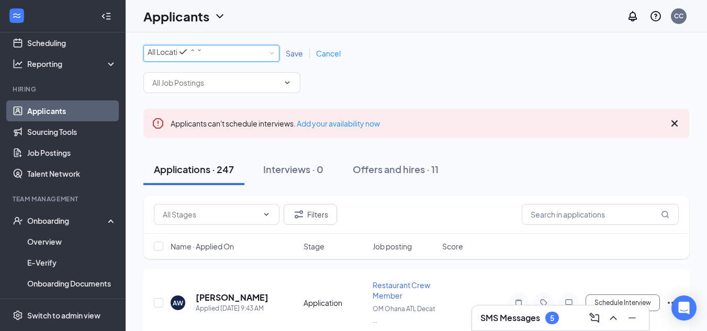
click at [203, 52] on div "All Locations" at bounding box center [175, 52] width 55 height 13
type input "waba"
click at [216, 78] on li "OM Ohana Wabash, LLC" at bounding box center [211, 78] width 136 height 20
click at [292, 58] on span "Save" at bounding box center [294, 53] width 17 height 9
click at [292, 60] on div "All Locations OM Ohana Wabash, LLC Save Cancel" at bounding box center [416, 69] width 546 height 48
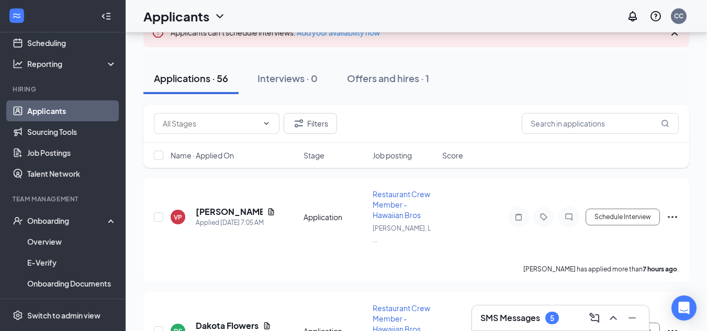
scroll to position [84, 0]
click at [231, 210] on h5 "Violet Pusateri" at bounding box center [229, 213] width 67 height 12
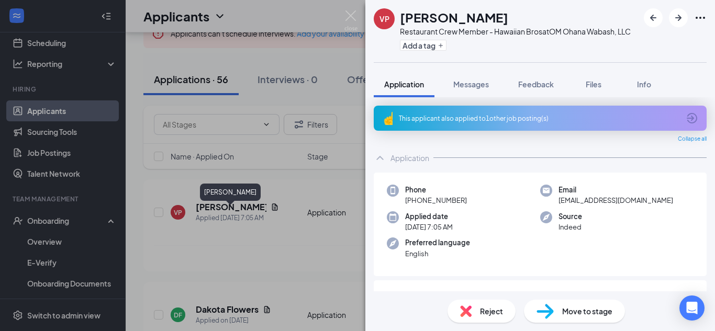
click at [349, 17] on img at bounding box center [350, 20] width 13 height 20
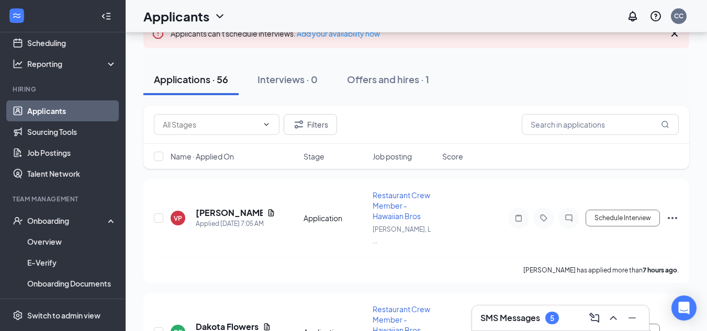
drag, startPoint x: 549, startPoint y: 310, endPoint x: 682, endPoint y: 74, distance: 270.7
click at [682, 74] on div "Applications · 56 Interviews · 0 Offers and hires · 1" at bounding box center [416, 79] width 546 height 31
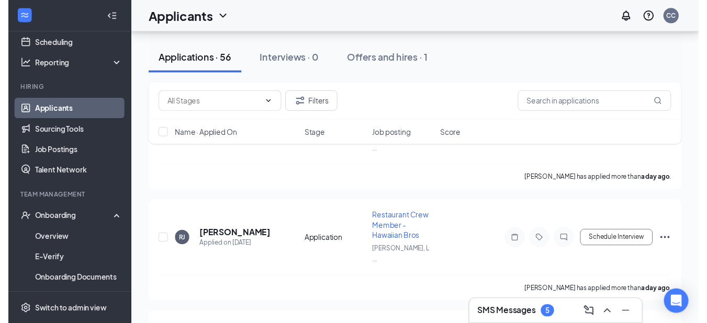
scroll to position [632, 0]
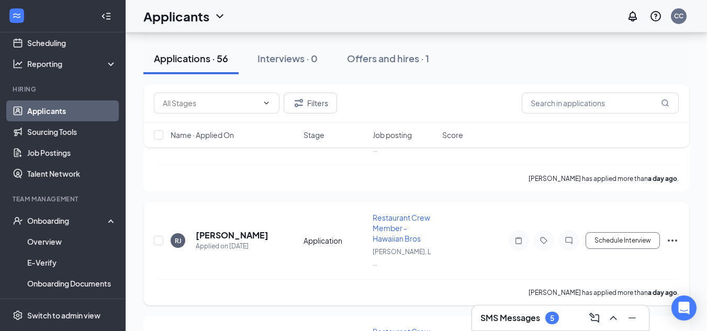
click at [244, 239] on h5 "Ryhanna Jackson" at bounding box center [232, 236] width 73 height 12
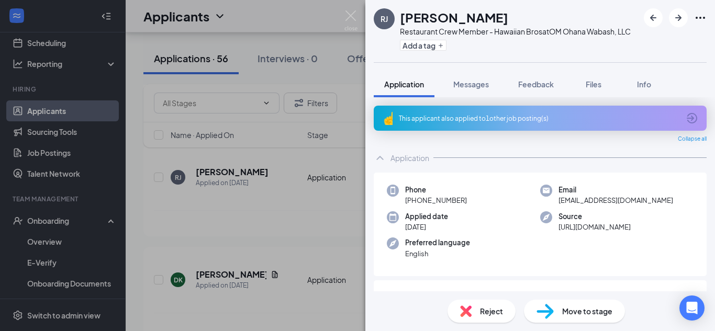
click at [353, 11] on img at bounding box center [350, 20] width 13 height 20
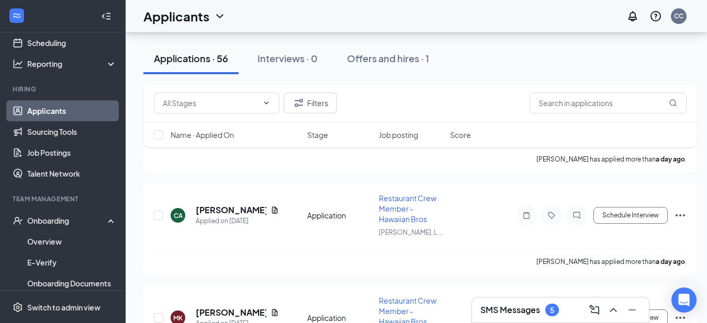
scroll to position [796, 1]
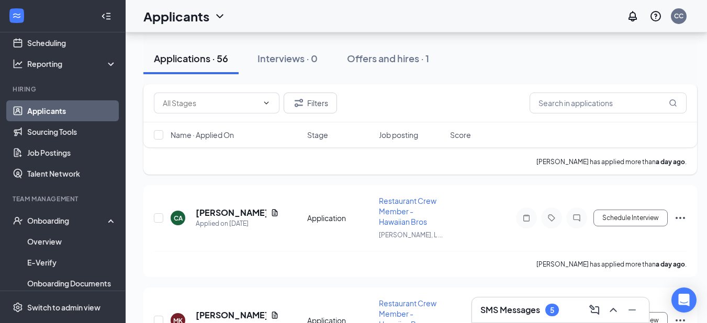
click at [232, 116] on h5 "Daniel Kumeh" at bounding box center [231, 111] width 71 height 12
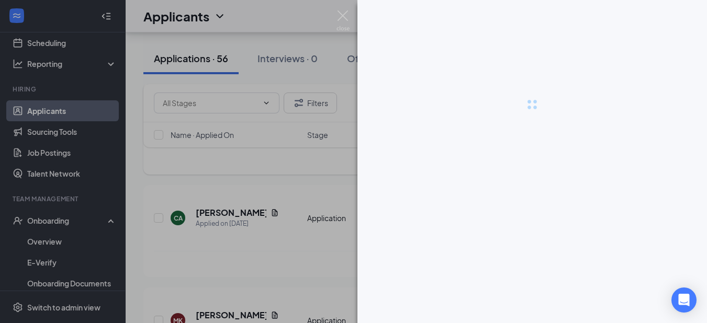
scroll to position [796, 0]
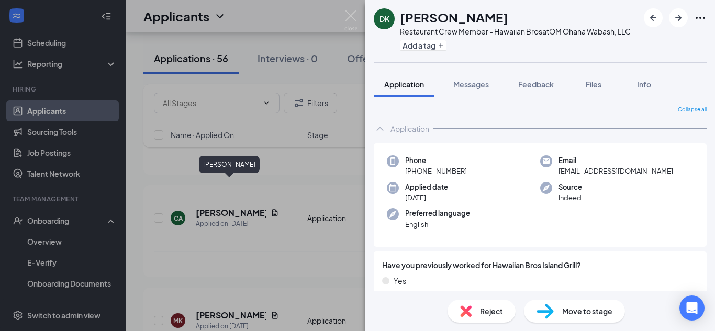
click at [352, 19] on img at bounding box center [350, 20] width 13 height 20
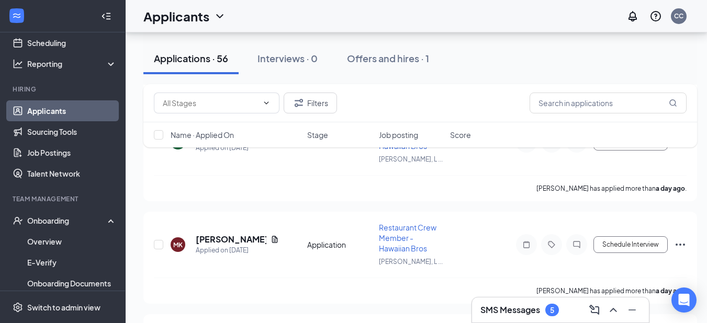
scroll to position [874, 0]
click at [232, 141] on h5 "Curtis Anderson" at bounding box center [231, 135] width 71 height 12
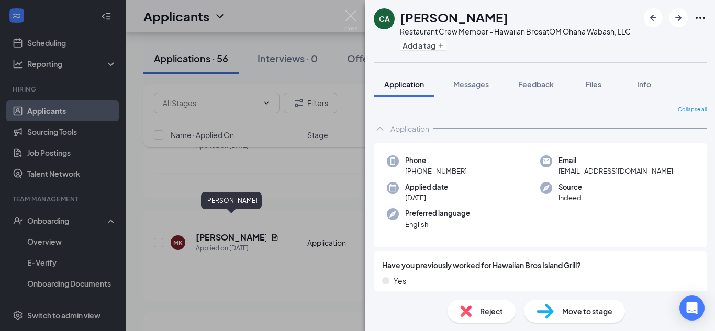
click at [353, 15] on img at bounding box center [350, 20] width 13 height 20
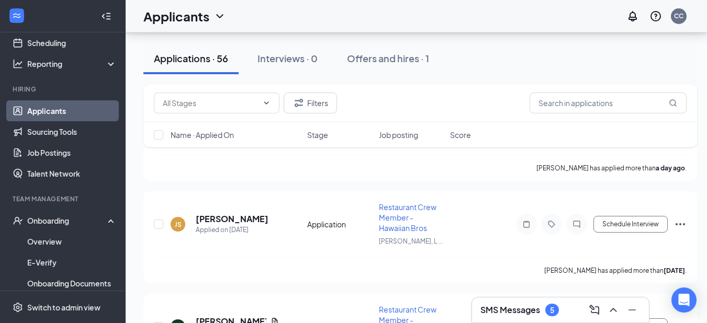
scroll to position [996, 0]
click at [231, 121] on h5 "Michael Keys" at bounding box center [231, 116] width 71 height 12
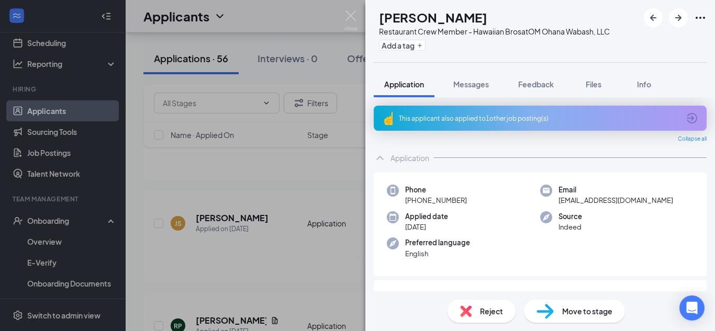
click at [354, 18] on img at bounding box center [350, 20] width 13 height 20
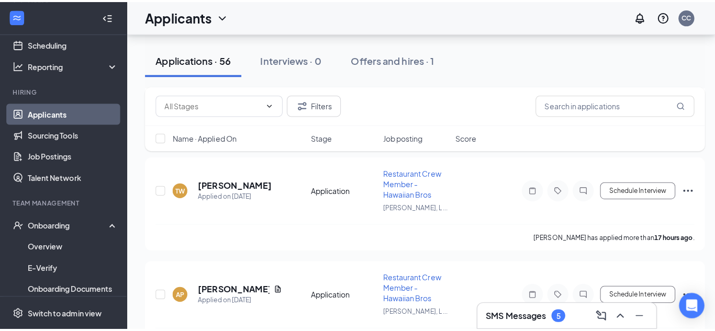
scroll to position [420, 0]
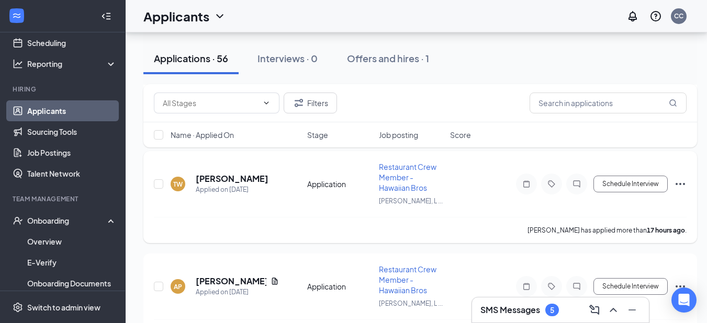
click at [232, 185] on h5 "Tyonnia Wilson" at bounding box center [232, 179] width 73 height 12
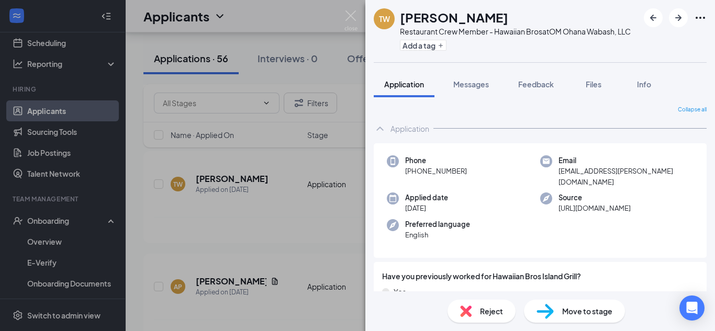
click at [351, 13] on img at bounding box center [350, 20] width 13 height 20
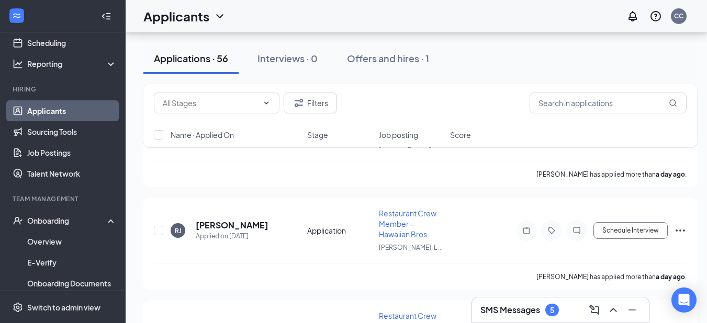
scroll to position [596, 0]
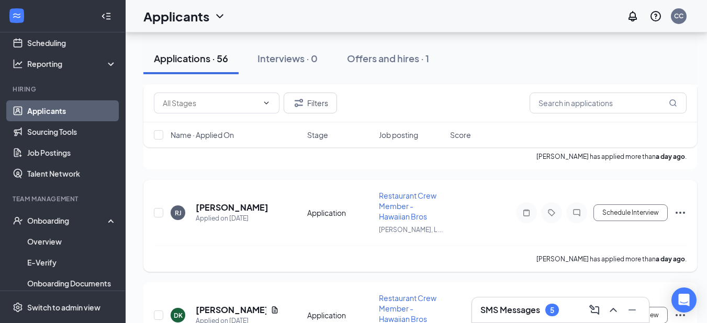
click at [244, 214] on h5 "Ryhanna Jackson" at bounding box center [232, 208] width 73 height 12
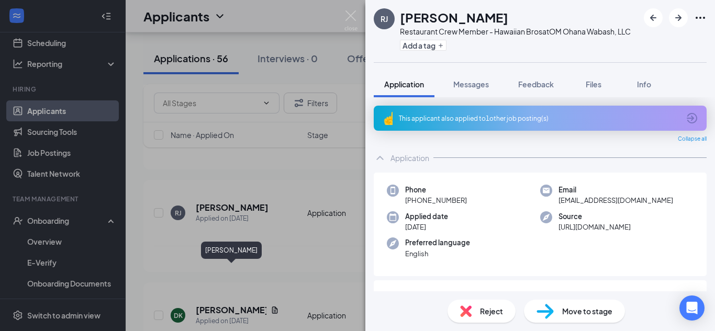
click at [305, 254] on div "RJ Ryhanna Jackson Restaurant Crew Member - Hawaiian Bros at OM Ohana Wabash, L…" at bounding box center [357, 165] width 715 height 331
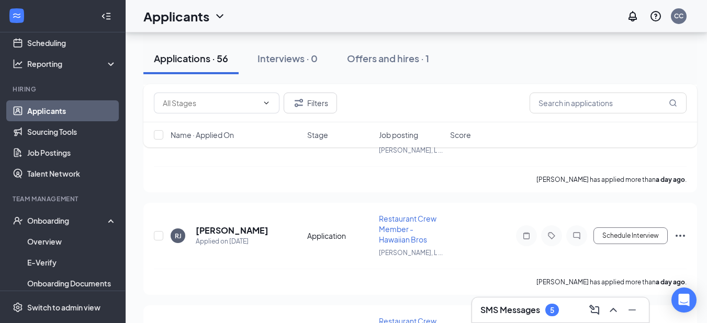
scroll to position [563, 0]
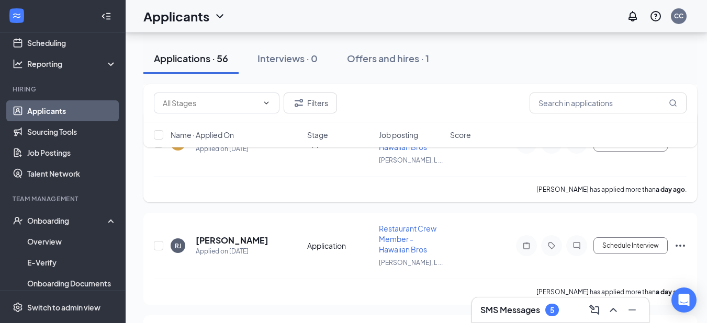
click at [234, 144] on h5 "Ashanti Purdis" at bounding box center [231, 138] width 71 height 12
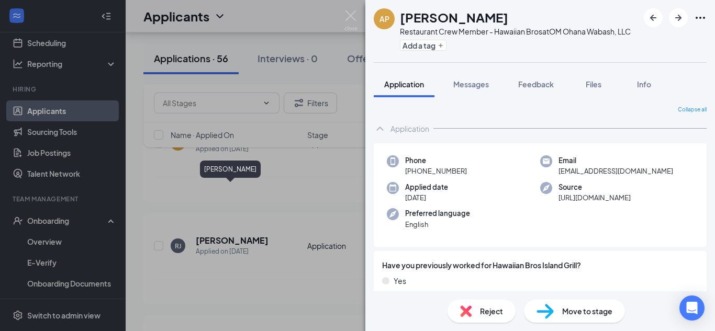
click at [354, 19] on img at bounding box center [350, 20] width 13 height 20
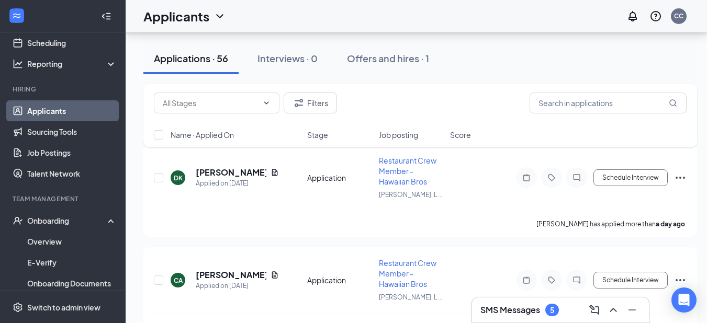
scroll to position [742, 0]
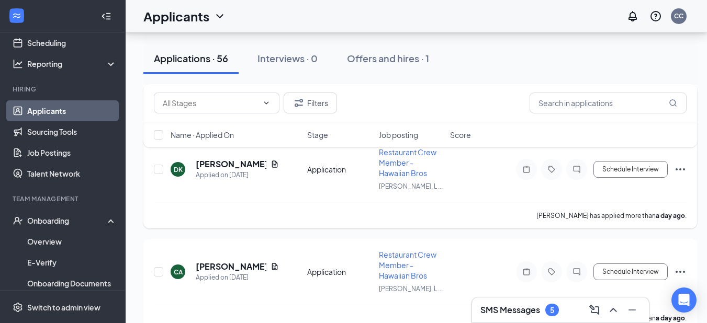
click at [243, 170] on h5 "Daniel Kumeh" at bounding box center [231, 165] width 71 height 12
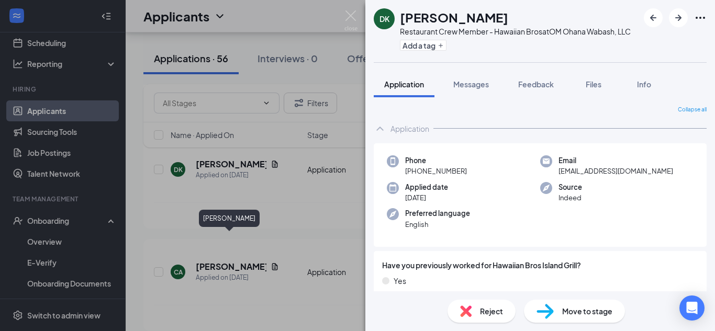
click at [352, 18] on img at bounding box center [350, 20] width 13 height 20
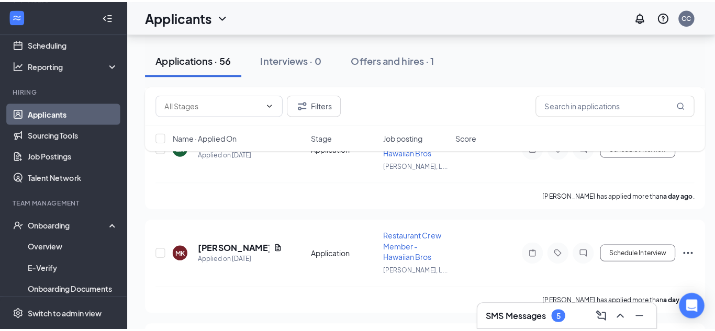
scroll to position [869, 0]
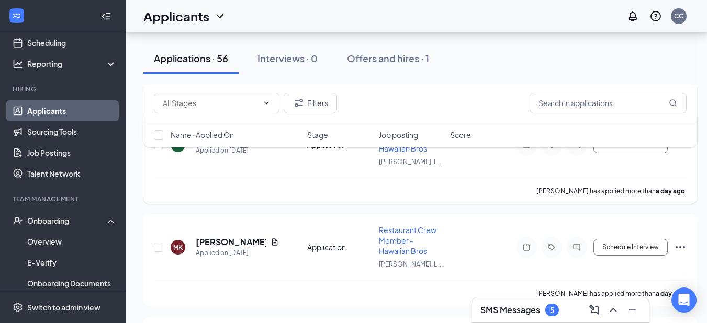
click at [243, 145] on h5 "Curtis Anderson" at bounding box center [231, 140] width 71 height 12
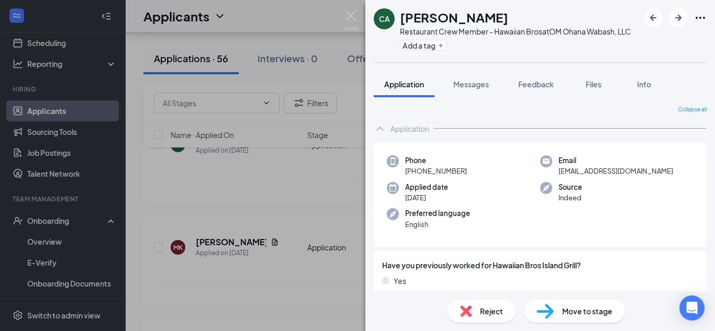
click at [352, 10] on img at bounding box center [350, 20] width 13 height 20
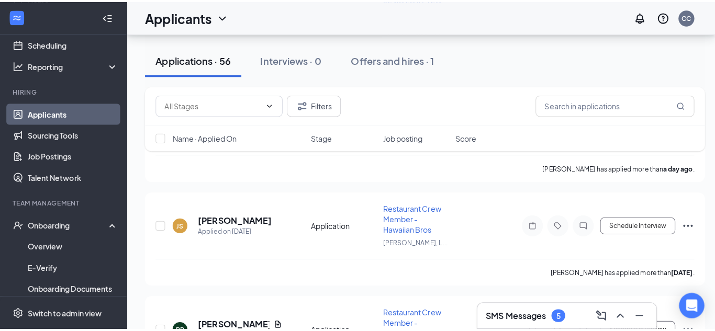
scroll to position [997, 0]
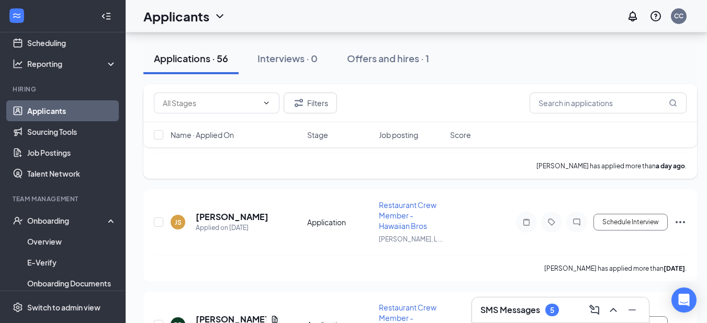
click at [232, 120] on h5 "Michael Keys" at bounding box center [231, 115] width 71 height 12
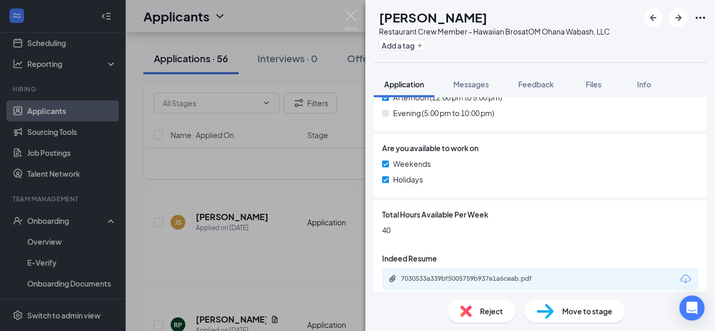
scroll to position [440, 0]
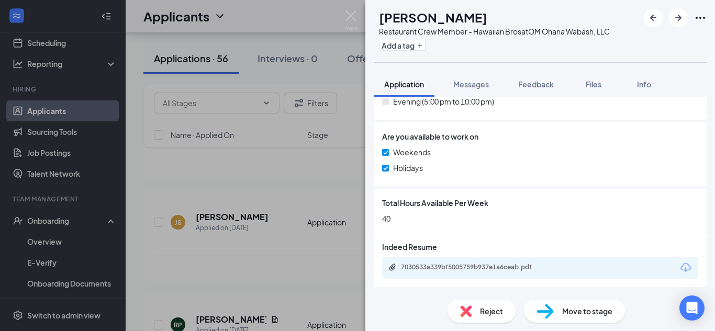
click at [526, 268] on div "7030533a339bf5005759b937e1a6ceab.pdf" at bounding box center [474, 267] width 147 height 8
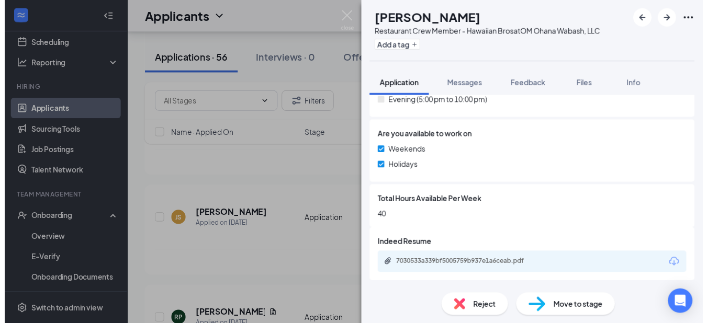
scroll to position [436, 0]
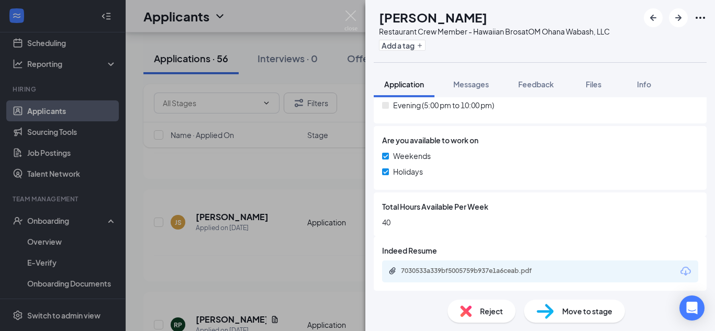
click at [354, 20] on img at bounding box center [350, 20] width 13 height 20
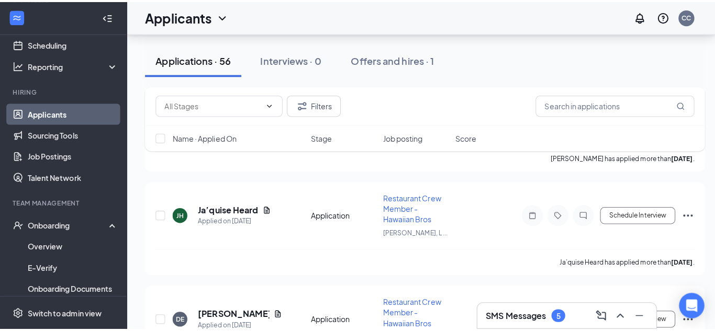
scroll to position [1215, 0]
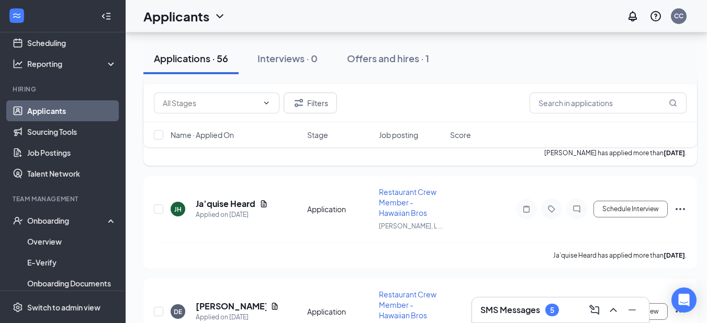
click at [240, 107] on h5 "Ronaldo Perez" at bounding box center [231, 102] width 71 height 12
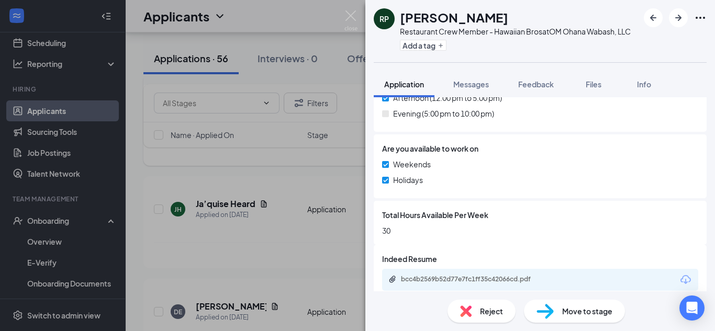
scroll to position [410, 0]
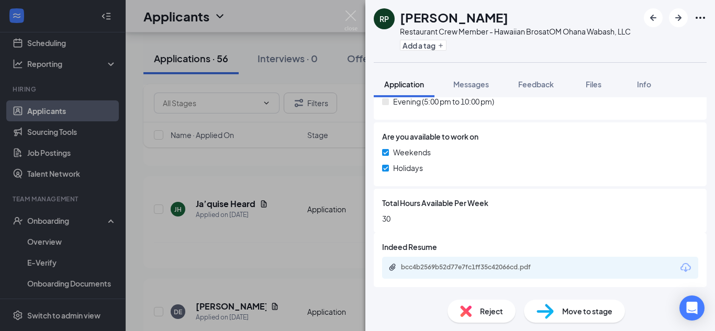
click at [557, 271] on div "bcc4b2569b52d77e7fc1ff35c42066cd.pdf" at bounding box center [473, 267] width 170 height 8
click at [348, 12] on img at bounding box center [350, 20] width 13 height 20
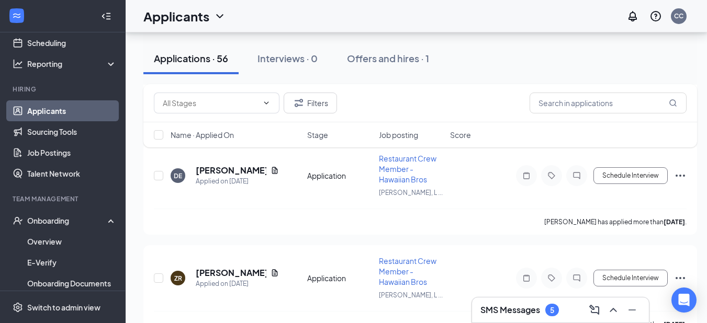
scroll to position [1353, 0]
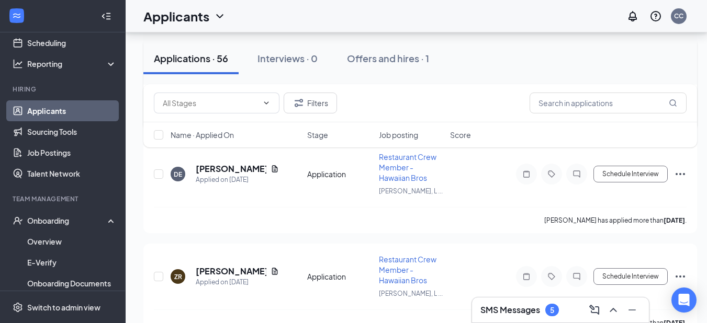
click at [241, 72] on h5 "Ja’quise Heard" at bounding box center [226, 67] width 60 height 12
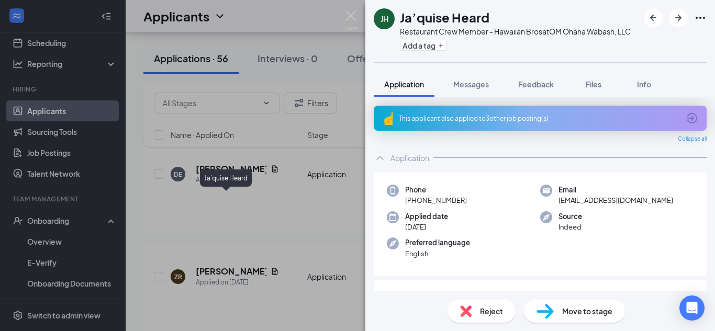
click at [355, 18] on img at bounding box center [350, 20] width 13 height 20
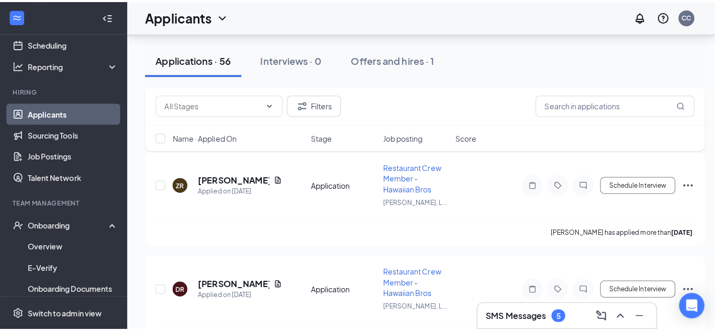
scroll to position [1451, 0]
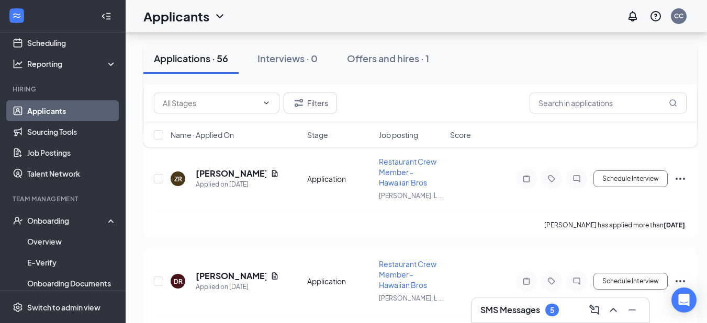
click at [219, 77] on h5 "Damion Esteves" at bounding box center [231, 71] width 71 height 12
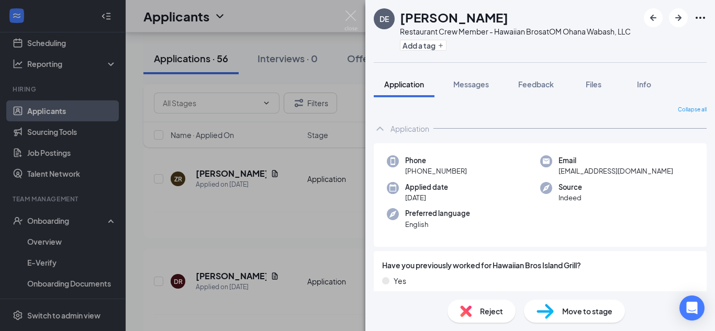
click at [354, 17] on img at bounding box center [350, 20] width 13 height 20
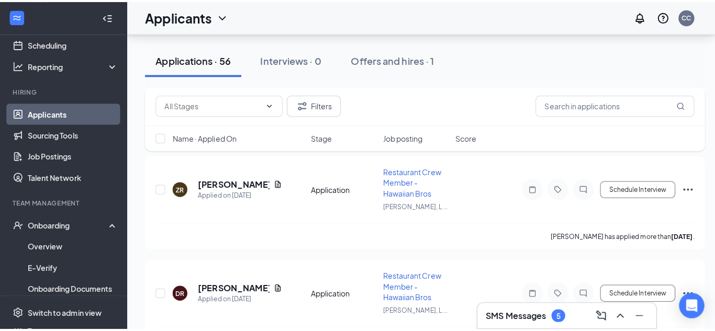
scroll to position [1433, 0]
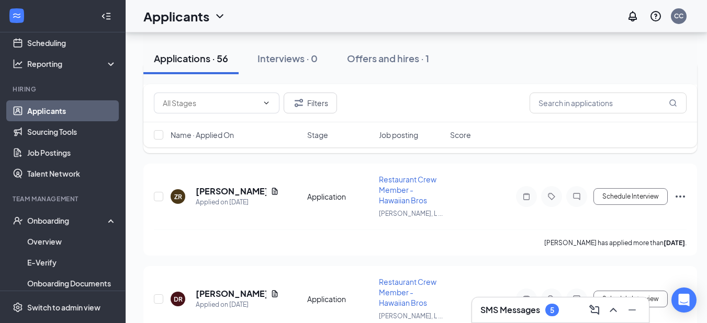
click at [249, 95] on h5 "Damion Esteves" at bounding box center [231, 89] width 71 height 12
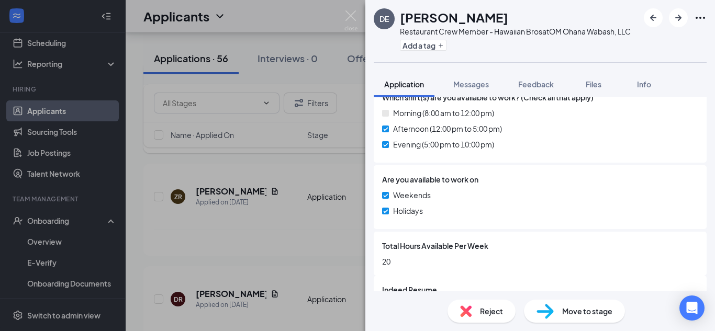
scroll to position [410, 0]
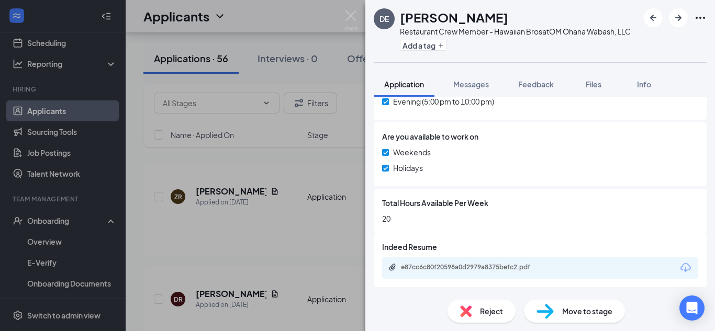
click at [518, 269] on div "e87cc6c80f20598a0d2979a8375befc2.pdf" at bounding box center [474, 267] width 147 height 8
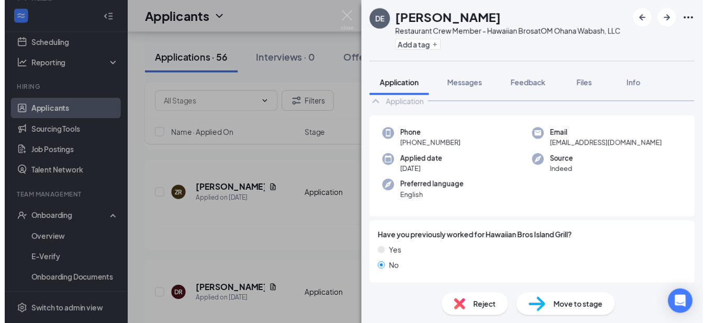
scroll to position [0, 0]
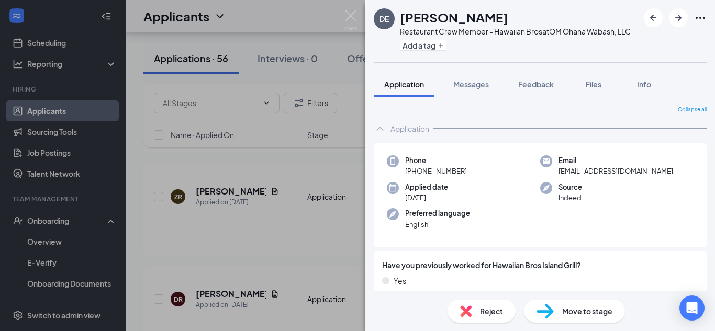
click at [349, 14] on img at bounding box center [350, 20] width 13 height 20
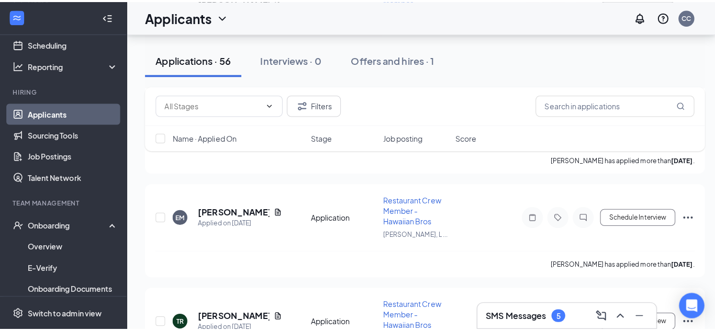
scroll to position [1622, 0]
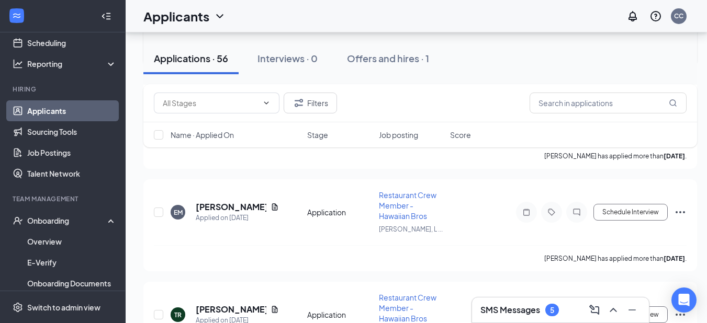
click at [206, 40] on div "ZR Zanira Rangoonwala Applied on Oct 13 Application Restaurant Crew Member - Ha…" at bounding box center [420, 12] width 533 height 55
click at [212, 8] on h5 "Zanira Rangoonwala" at bounding box center [231, 2] width 71 height 12
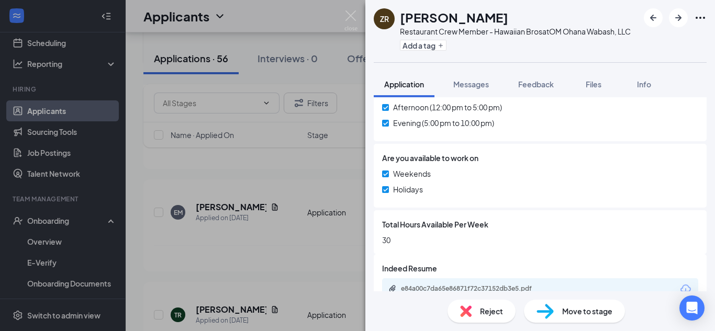
scroll to position [440, 0]
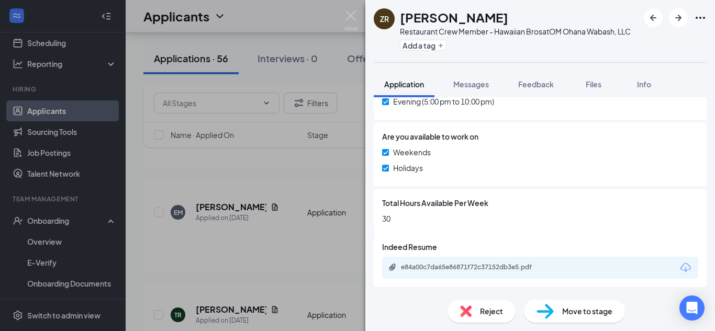
click at [526, 268] on div "e84a00c7da65e86871f72c37152db3e5.pdf" at bounding box center [474, 267] width 147 height 8
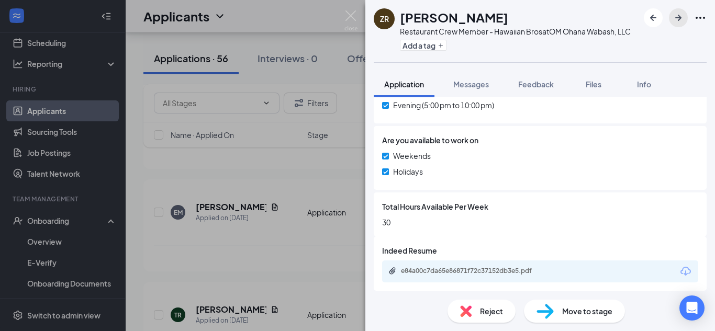
click at [677, 19] on icon "ArrowRight" at bounding box center [678, 18] width 13 height 13
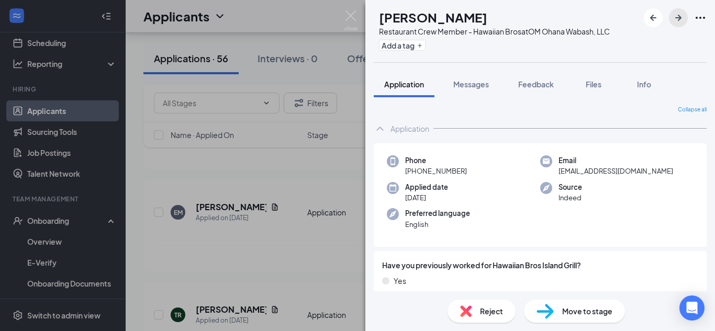
click at [353, 23] on img at bounding box center [350, 20] width 13 height 20
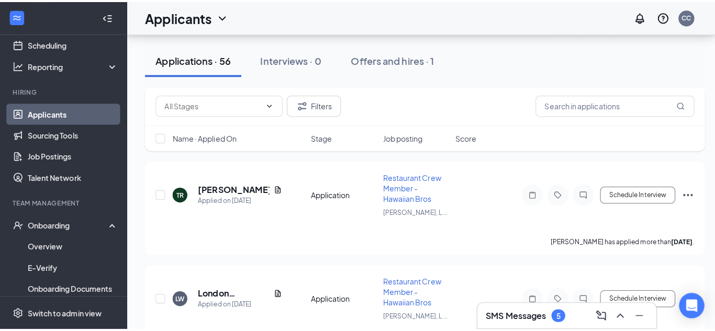
scroll to position [1747, 0]
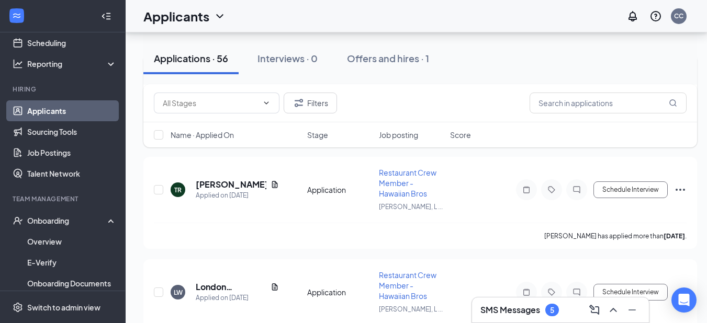
click at [231, 88] on h5 "Elisha Moye" at bounding box center [231, 82] width 71 height 12
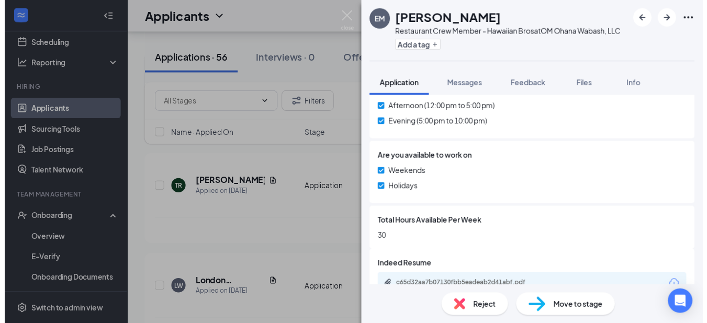
scroll to position [440, 0]
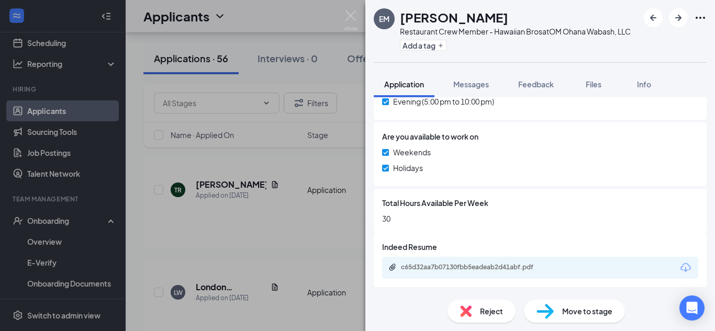
click at [298, 198] on div "EM Elisha Moye Restaurant Crew Member - Hawaiian Bros at OM Ohana Wabash, LLC A…" at bounding box center [357, 165] width 715 height 331
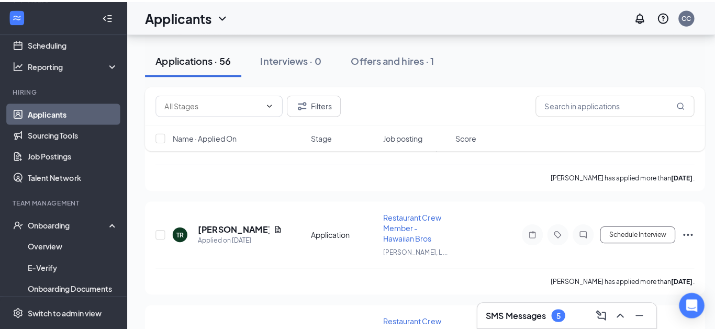
scroll to position [1706, 0]
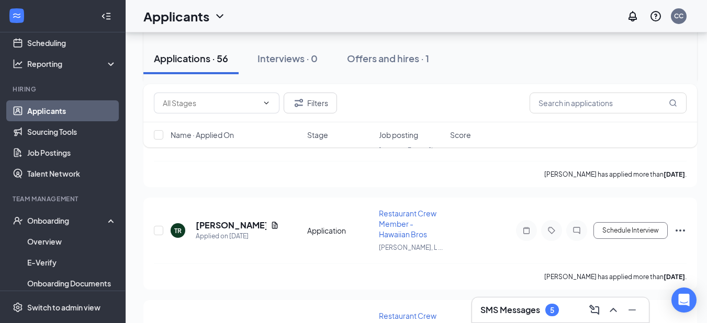
click at [235, 26] on h5 "Desmond Robinson" at bounding box center [231, 21] width 71 height 12
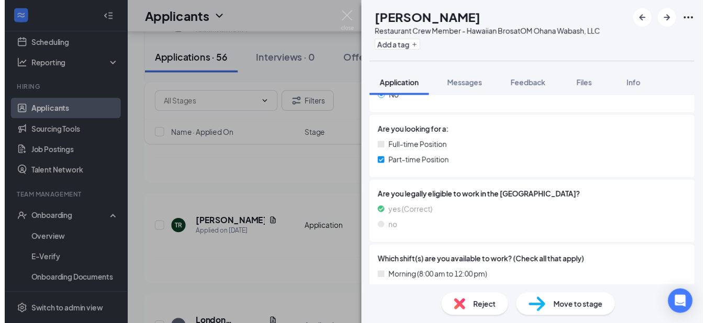
scroll to position [410, 0]
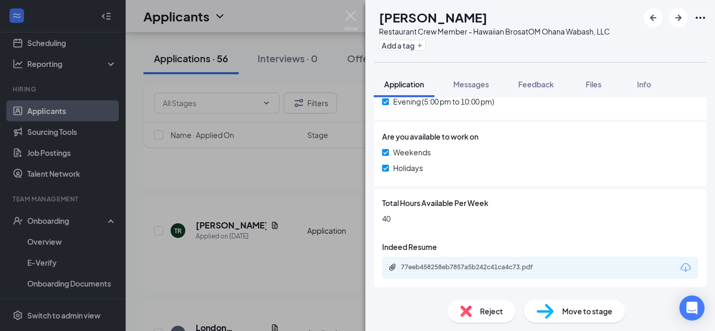
click at [350, 20] on img at bounding box center [350, 20] width 13 height 20
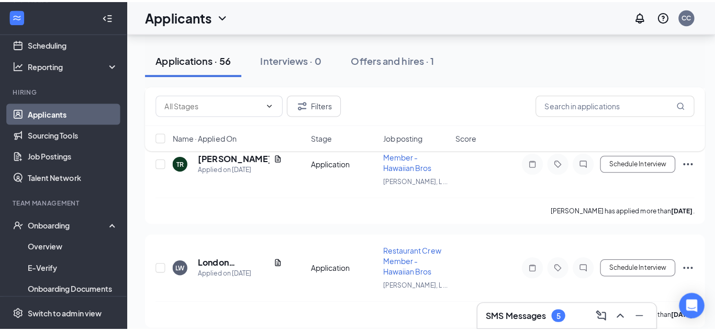
scroll to position [1780, 0]
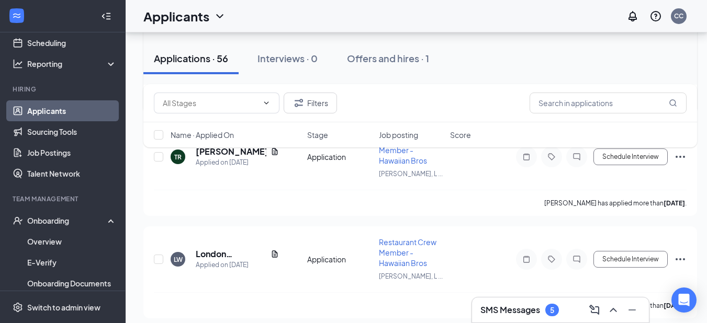
click at [222, 55] on h5 "Elisha Moye" at bounding box center [231, 49] width 71 height 12
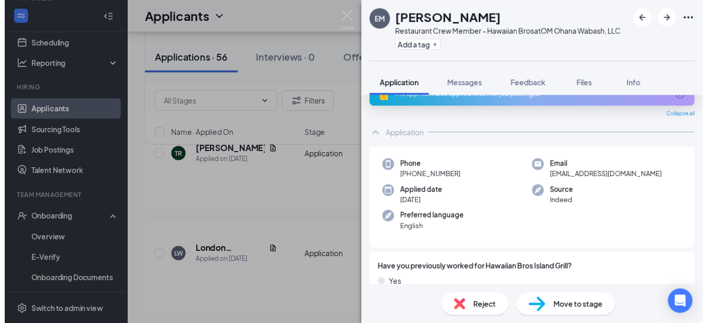
scroll to position [33, 0]
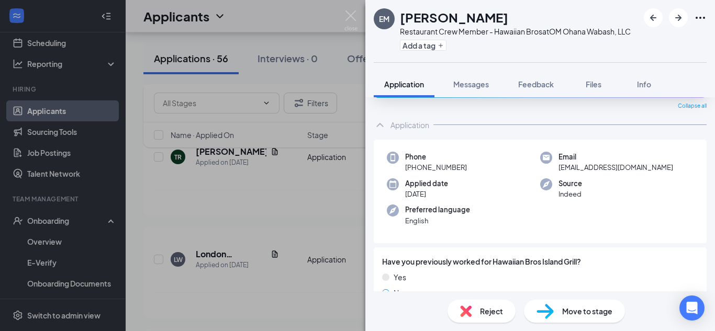
click at [352, 14] on img at bounding box center [350, 20] width 13 height 20
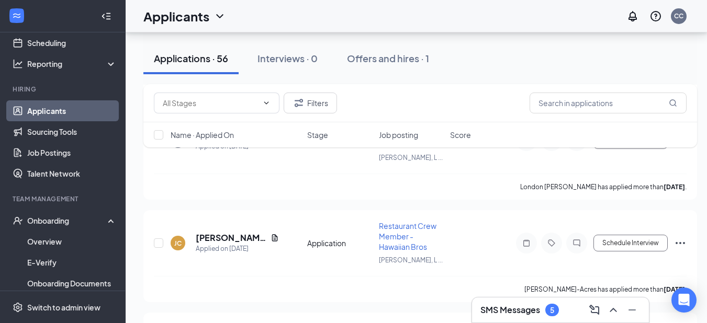
scroll to position [1901, 0]
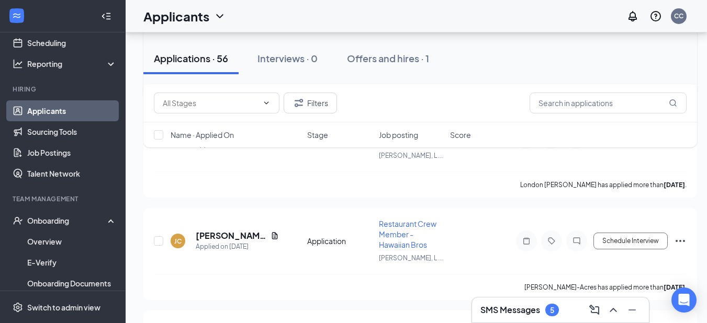
click at [230, 37] on h5 "Tyler Rainey" at bounding box center [231, 31] width 71 height 12
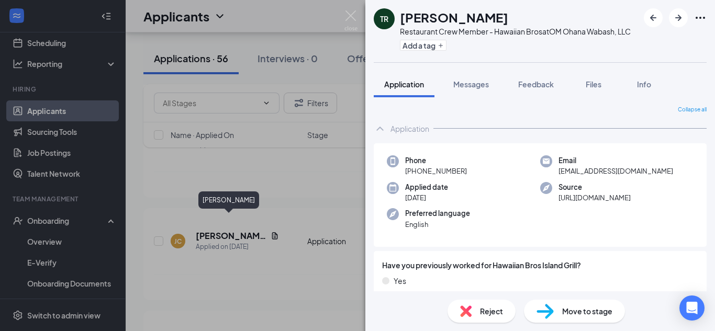
click at [349, 23] on img at bounding box center [350, 20] width 13 height 20
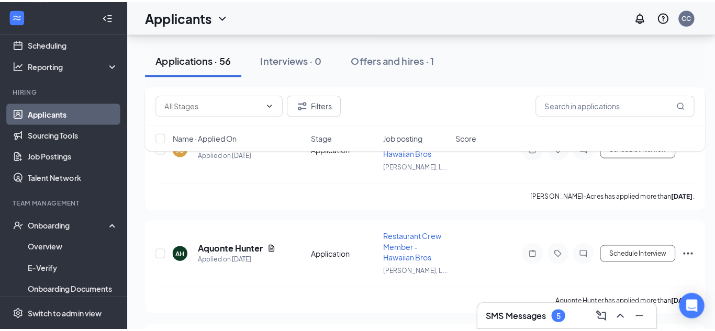
scroll to position [2015, 0]
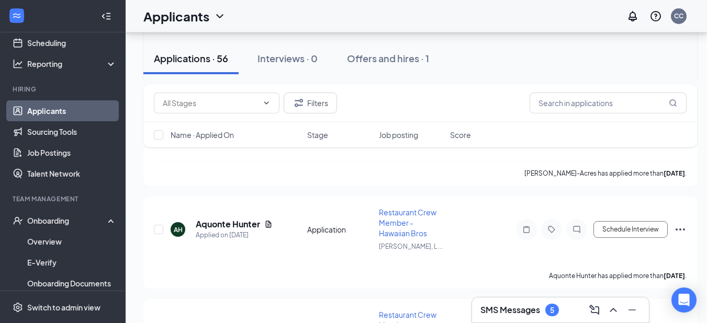
click at [271, 24] on icon "Document" at bounding box center [275, 19] width 8 height 8
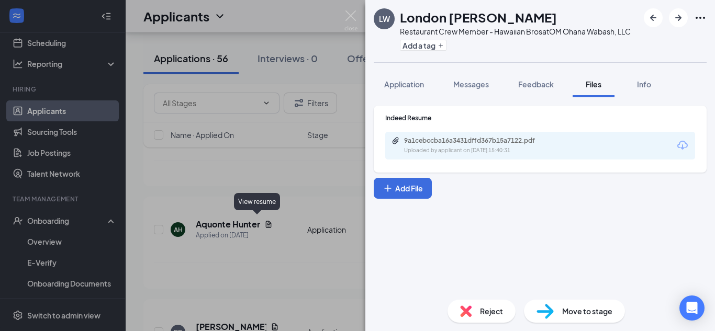
click at [490, 151] on div "Uploaded by applicant on Oct 11, 2025 at 15:40:31" at bounding box center [482, 151] width 157 height 8
click at [429, 90] on button "Application" at bounding box center [404, 84] width 61 height 26
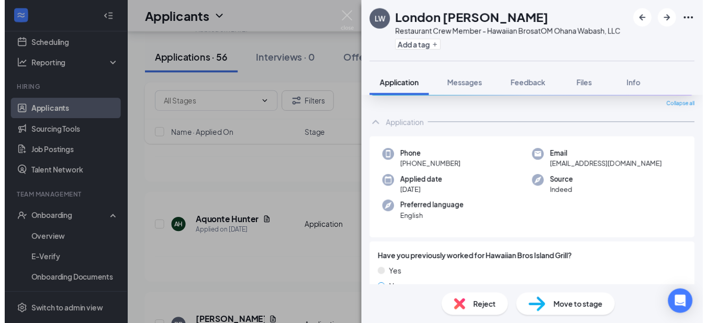
scroll to position [33, 0]
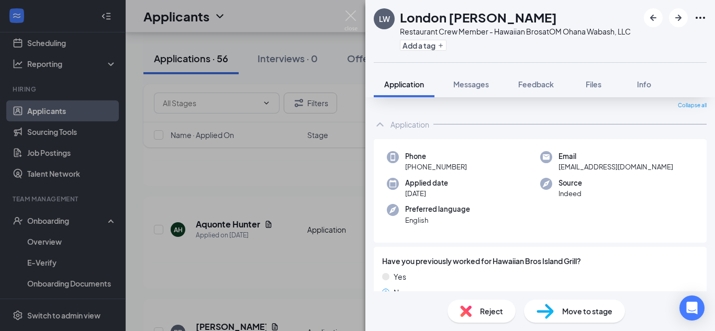
click at [349, 16] on img at bounding box center [350, 20] width 13 height 20
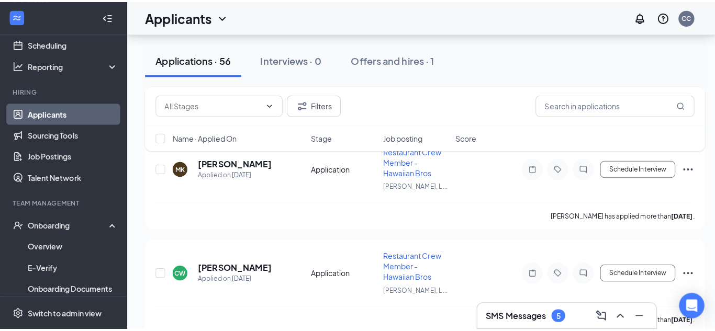
scroll to position [2292, 0]
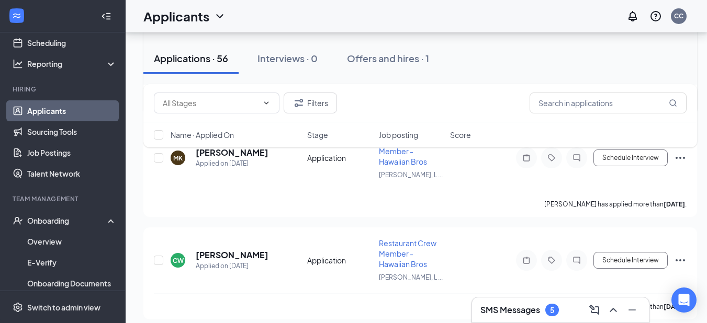
click at [231, 56] on h5 "Briana Bryant" at bounding box center [231, 50] width 71 height 12
click at [220, 56] on h5 "Briana Bryant" at bounding box center [231, 50] width 71 height 12
